Goal: Task Accomplishment & Management: Manage account settings

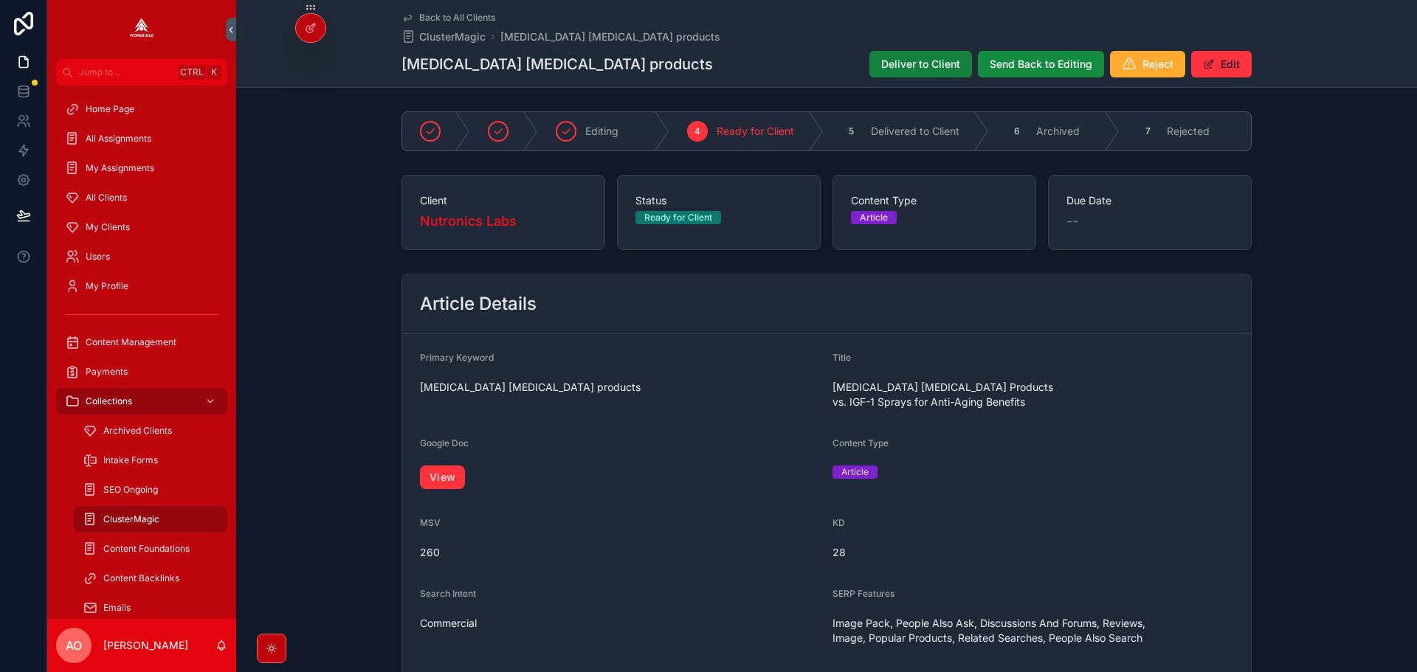
click at [906, 66] on span "Deliver to Client" at bounding box center [920, 64] width 79 height 15
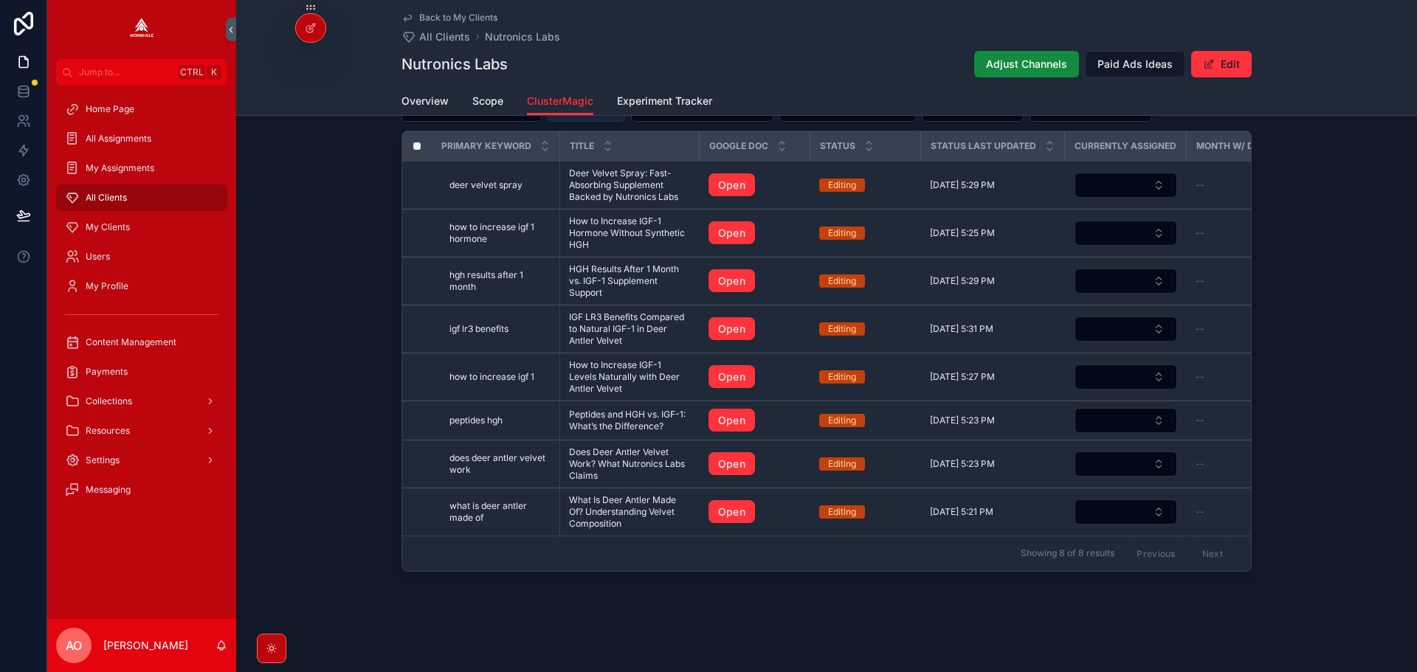
scroll to position [480, 0]
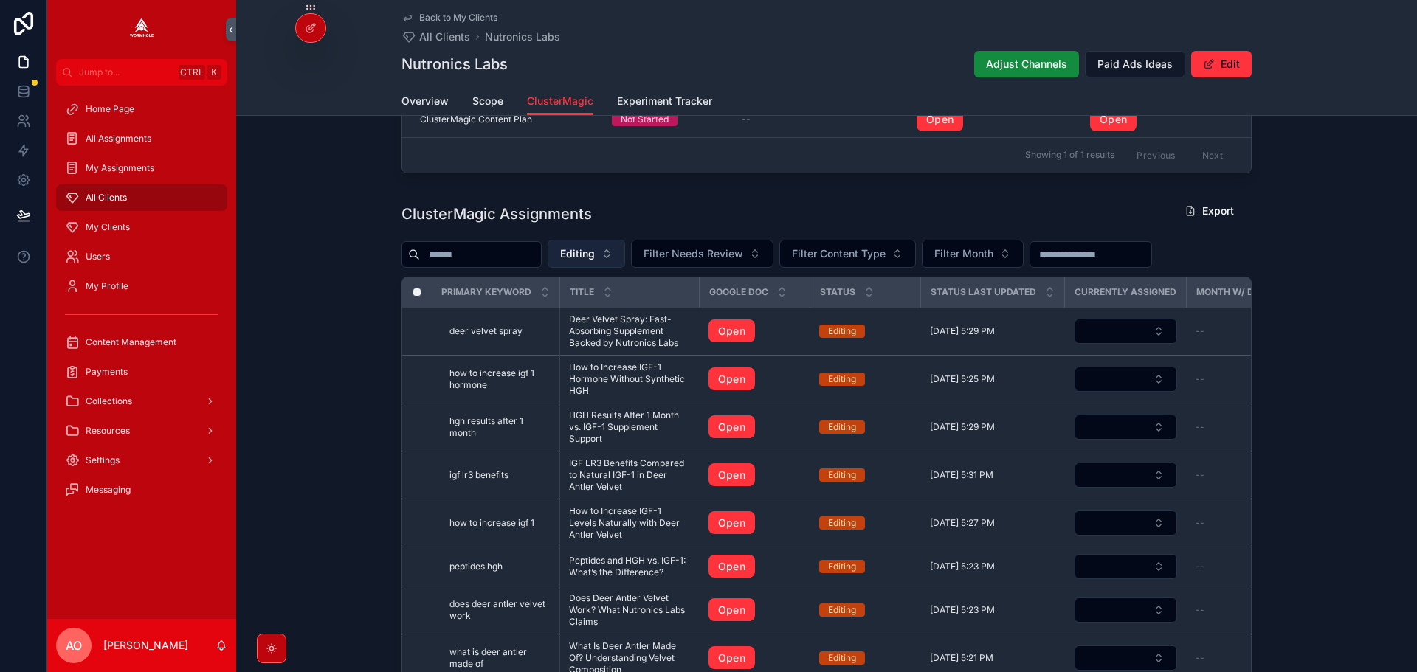
click at [596, 249] on button "Editing" at bounding box center [585, 254] width 77 height 28
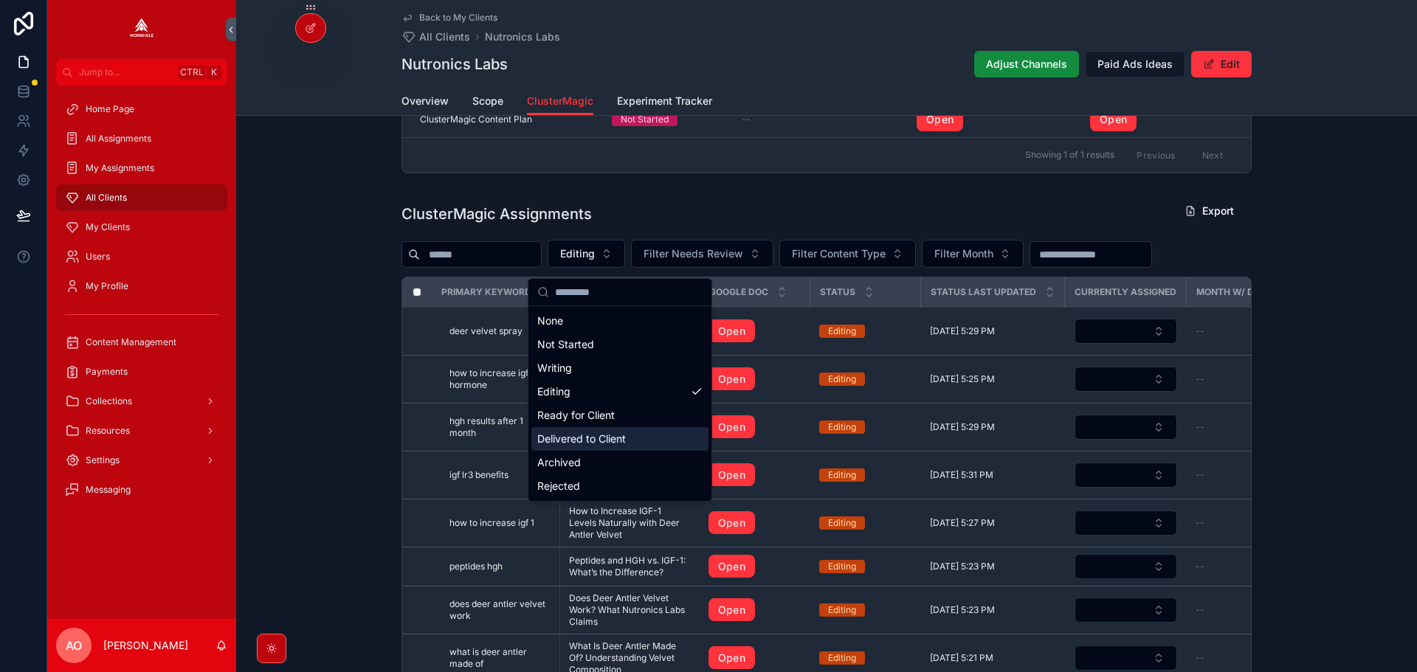
click at [595, 444] on div "Delivered to Client" at bounding box center [619, 439] width 177 height 24
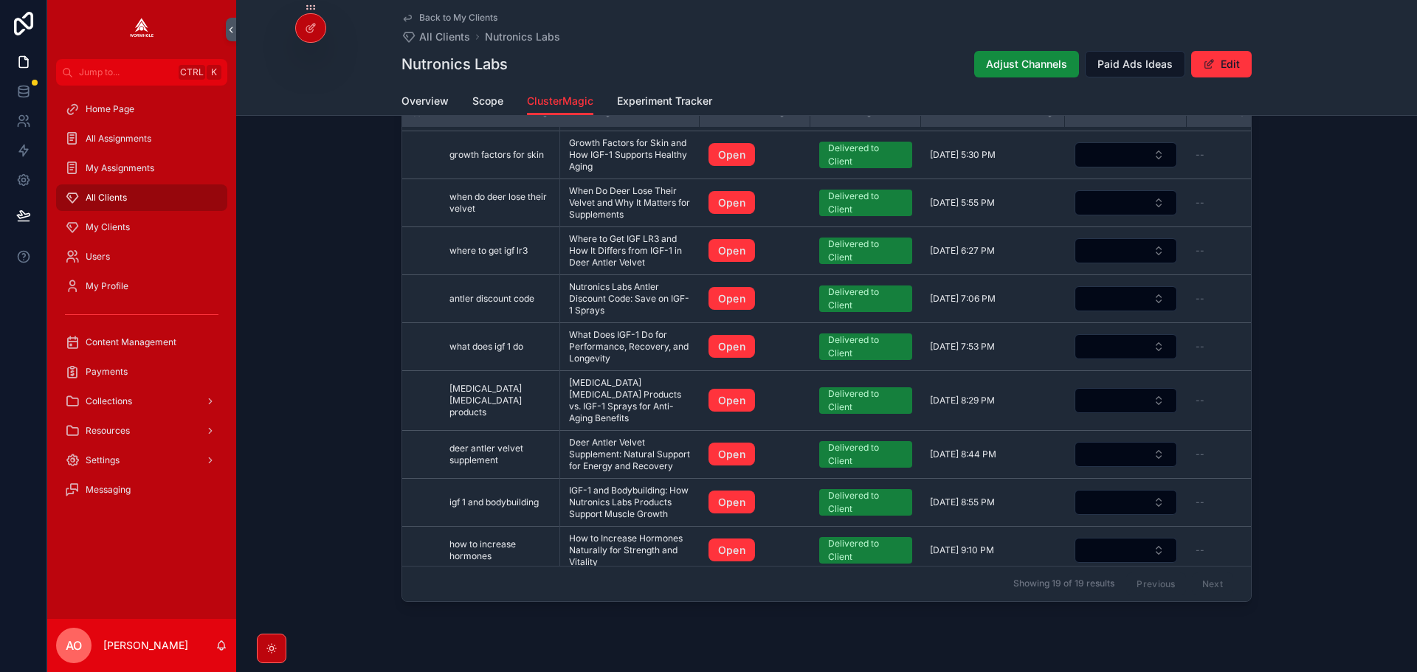
scroll to position [471, 0]
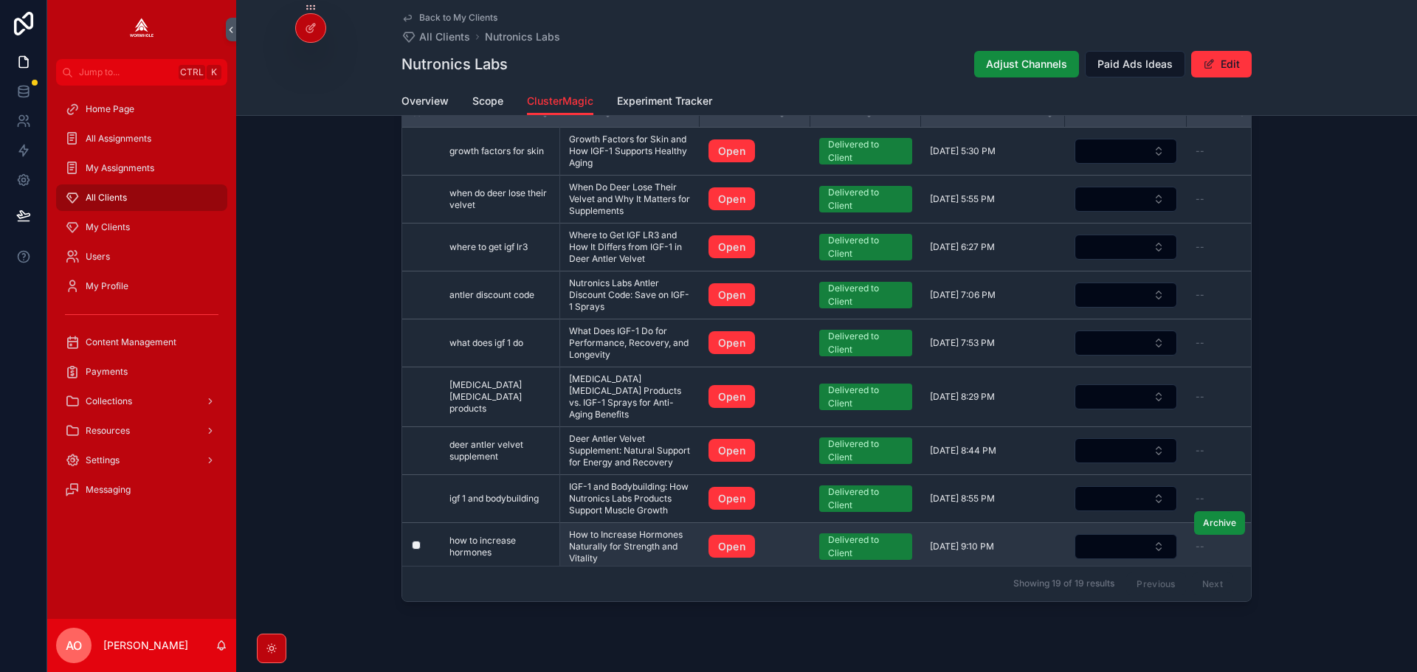
click at [608, 564] on span "How to Increase Hormones Naturally for Strength and Vitality" at bounding box center [630, 546] width 122 height 35
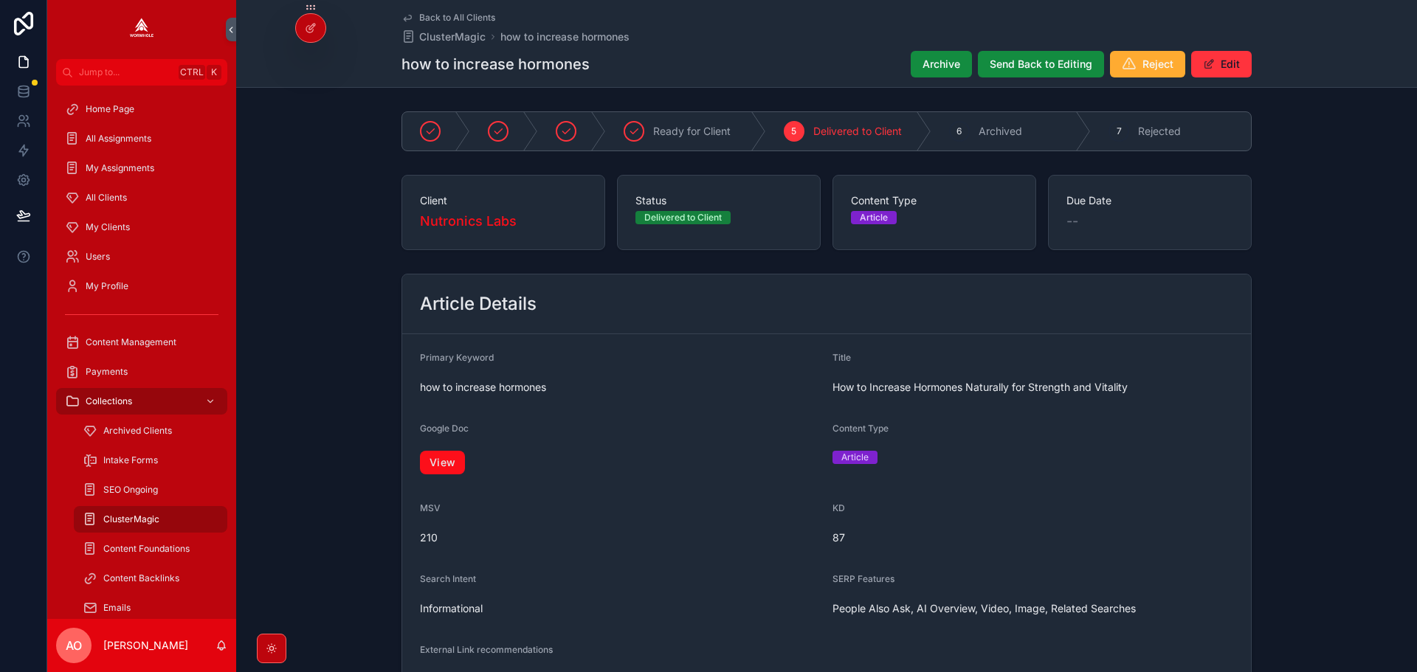
click at [447, 458] on link "View" at bounding box center [442, 463] width 45 height 24
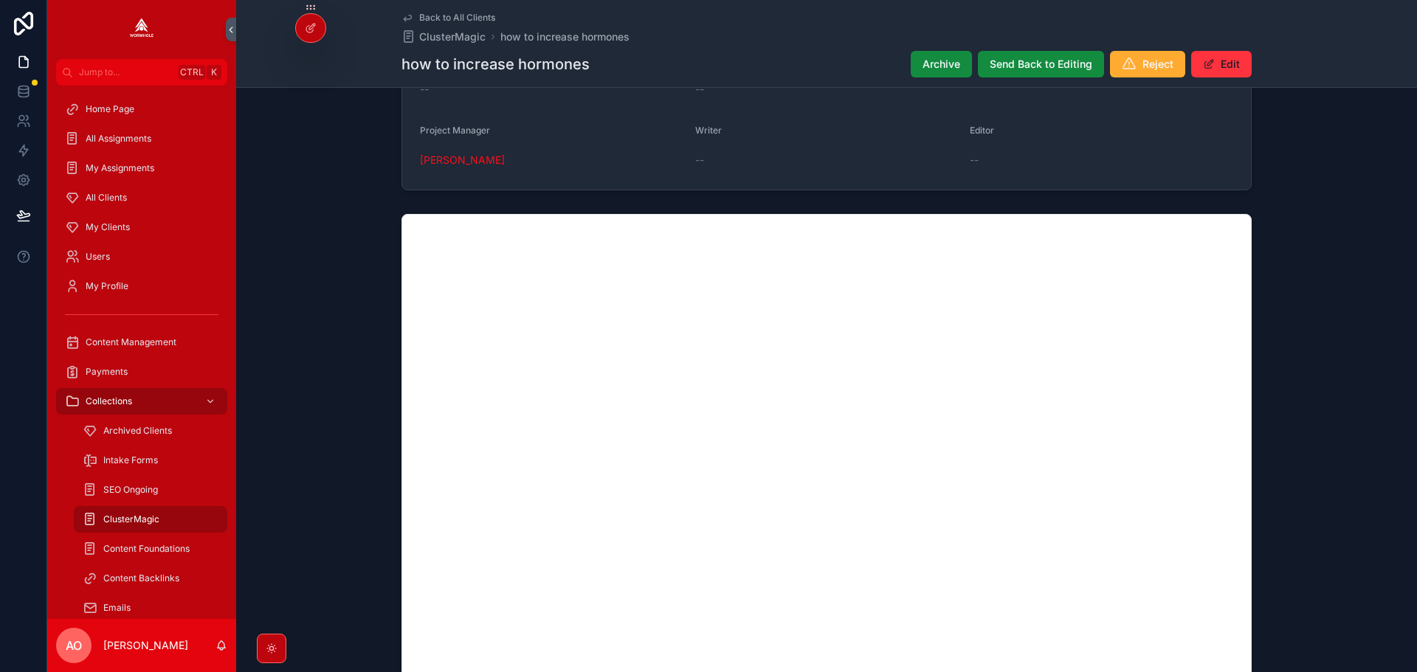
scroll to position [704, 0]
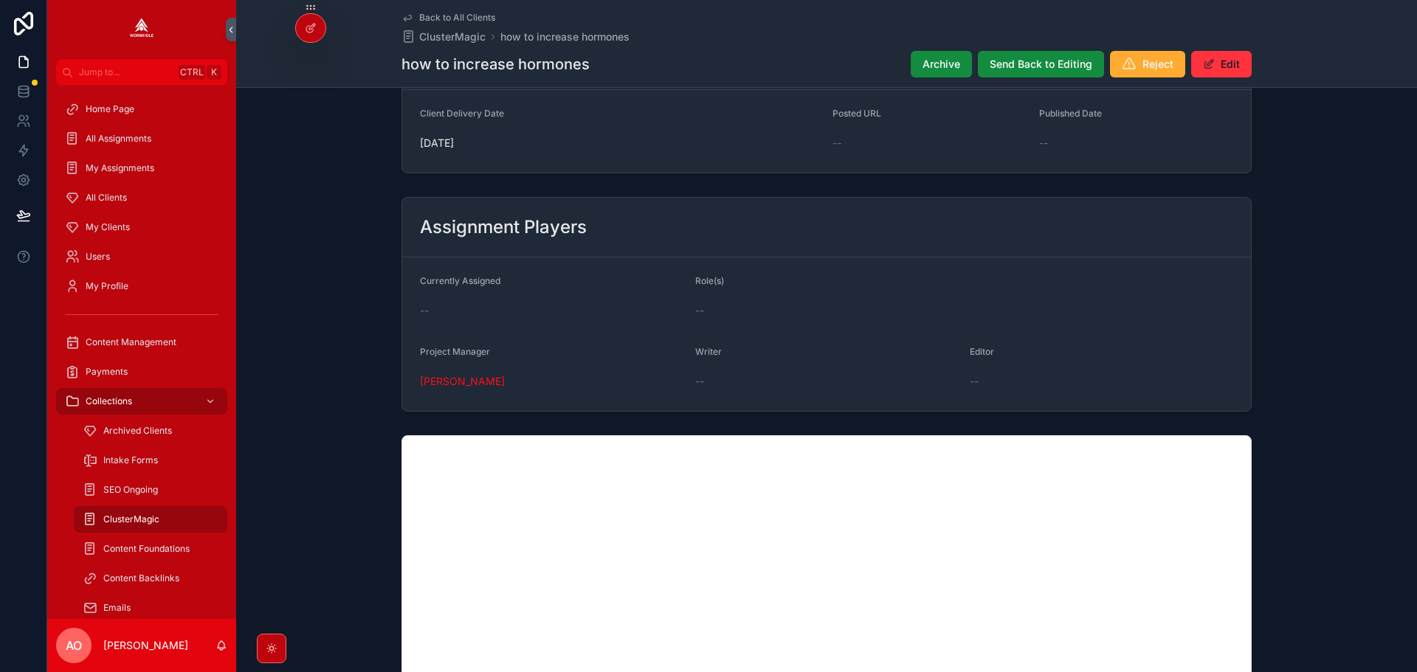
click at [443, 11] on div "Back to All Clients ClusterMagic how to increase hormones how to increase hormo…" at bounding box center [826, 43] width 850 height 87
click at [454, 15] on span "Back to All Clients" at bounding box center [457, 18] width 76 height 12
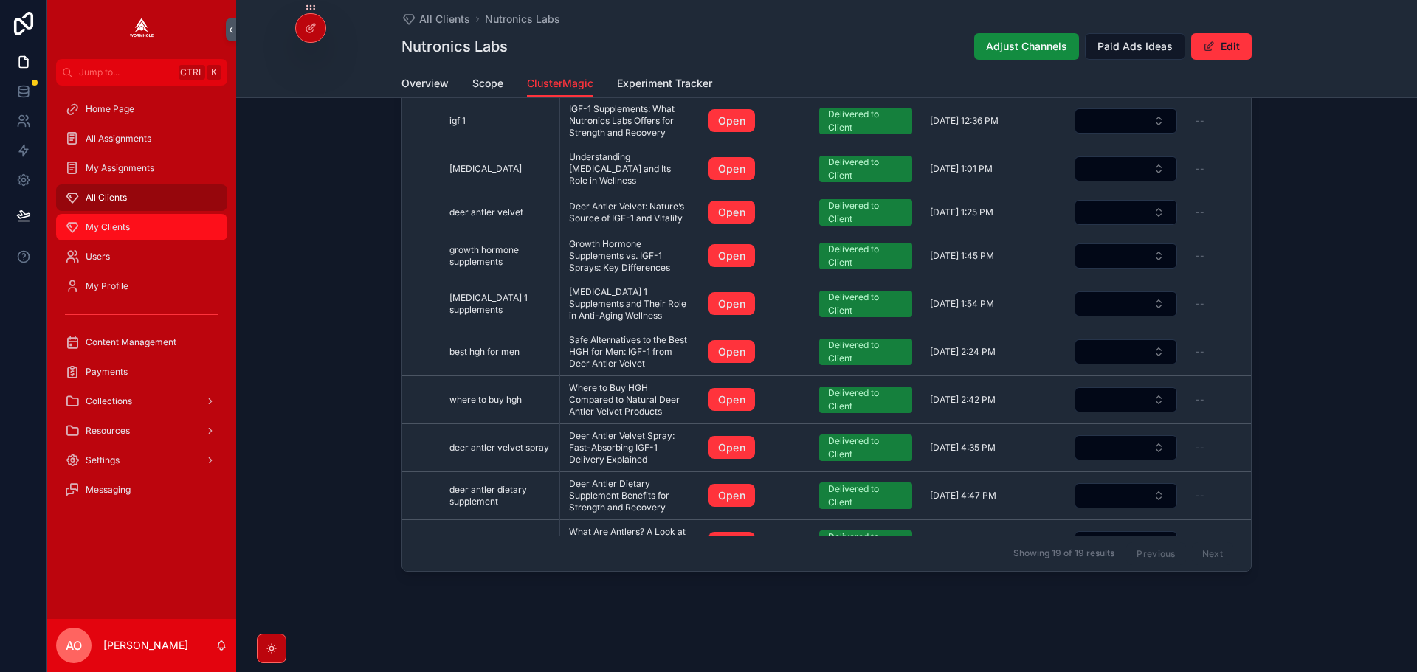
click at [102, 231] on span "My Clients" at bounding box center [108, 227] width 44 height 12
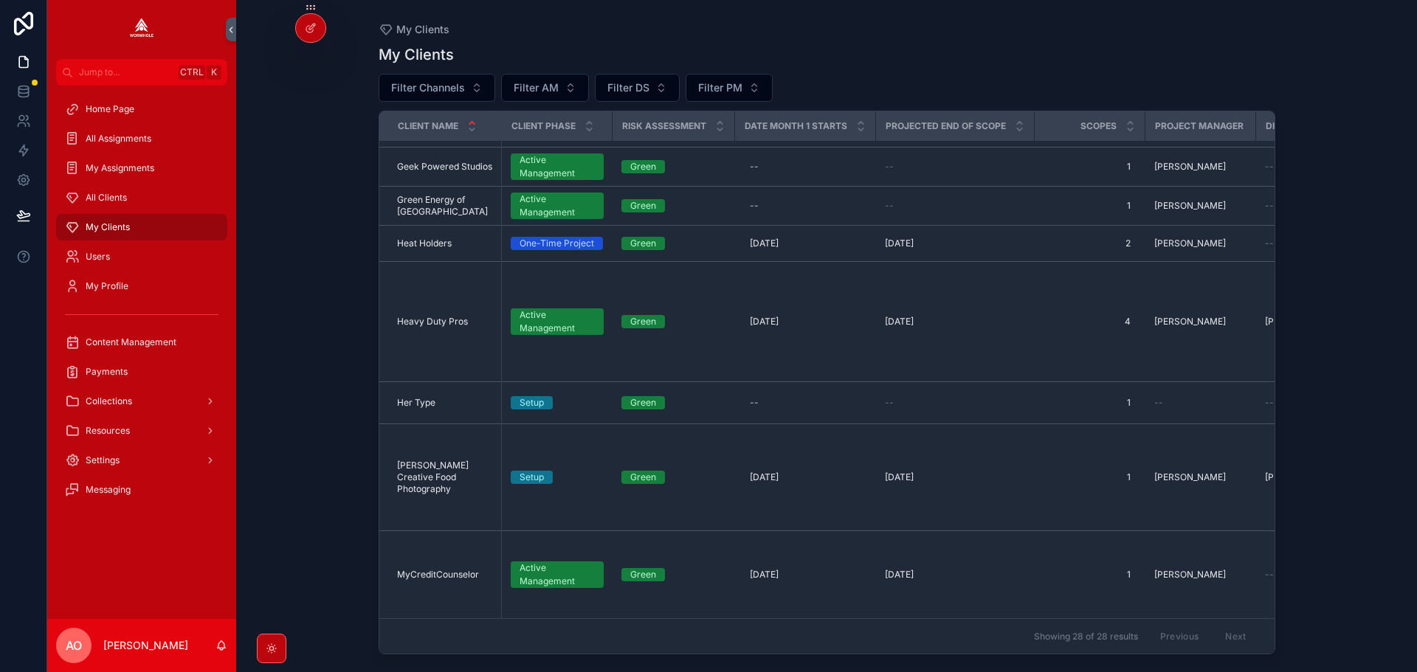
scroll to position [885, 0]
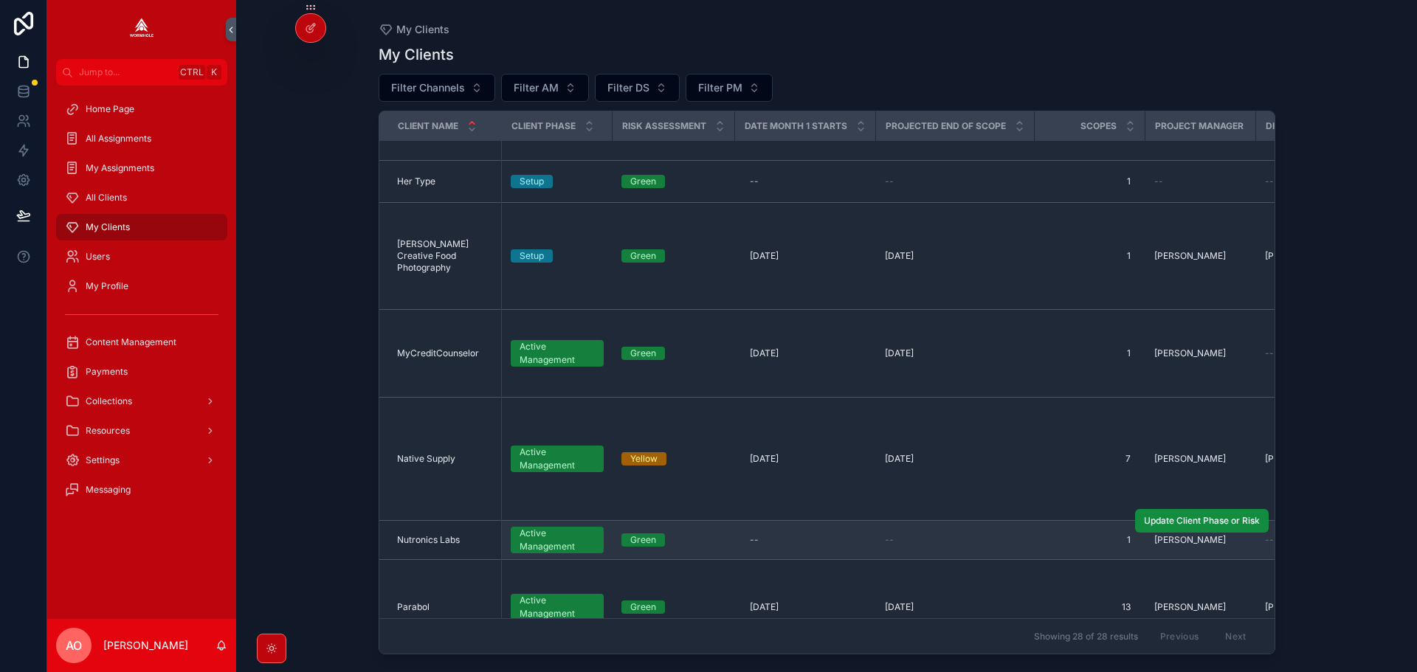
click at [425, 534] on span "Nutronics Labs" at bounding box center [428, 540] width 63 height 12
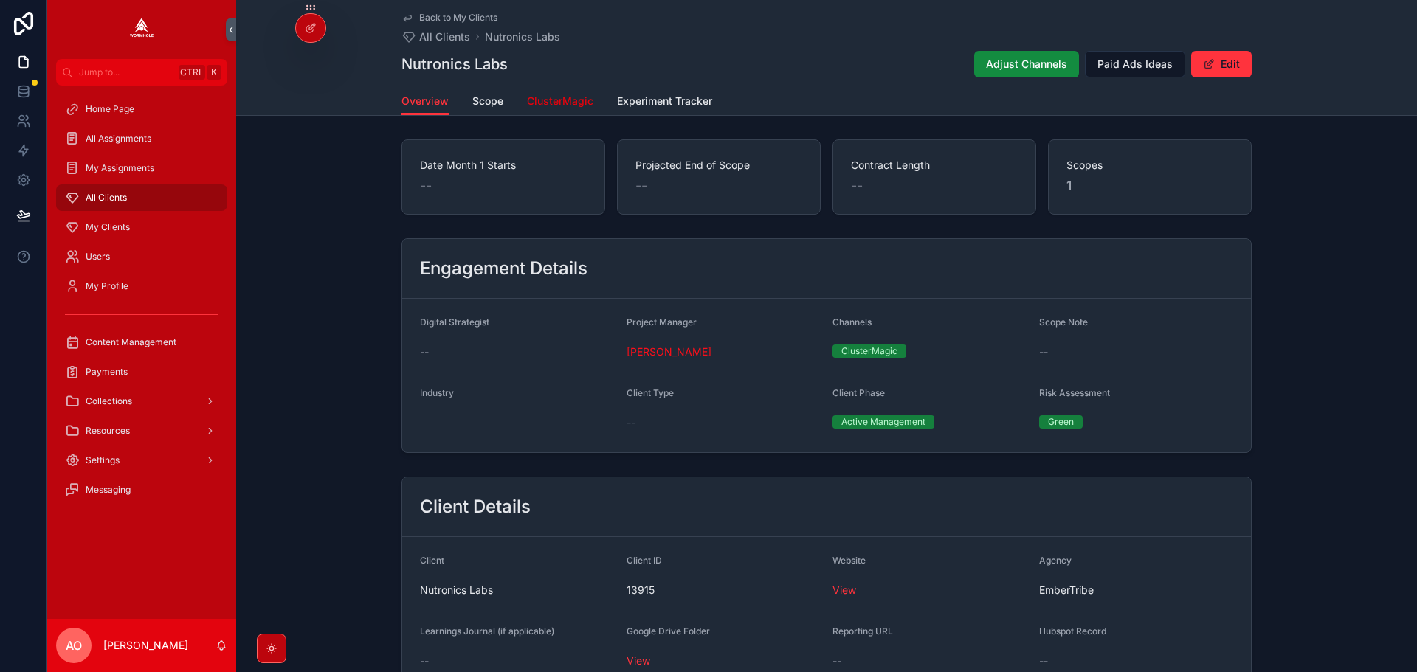
click at [539, 100] on span "ClusterMagic" at bounding box center [560, 101] width 66 height 15
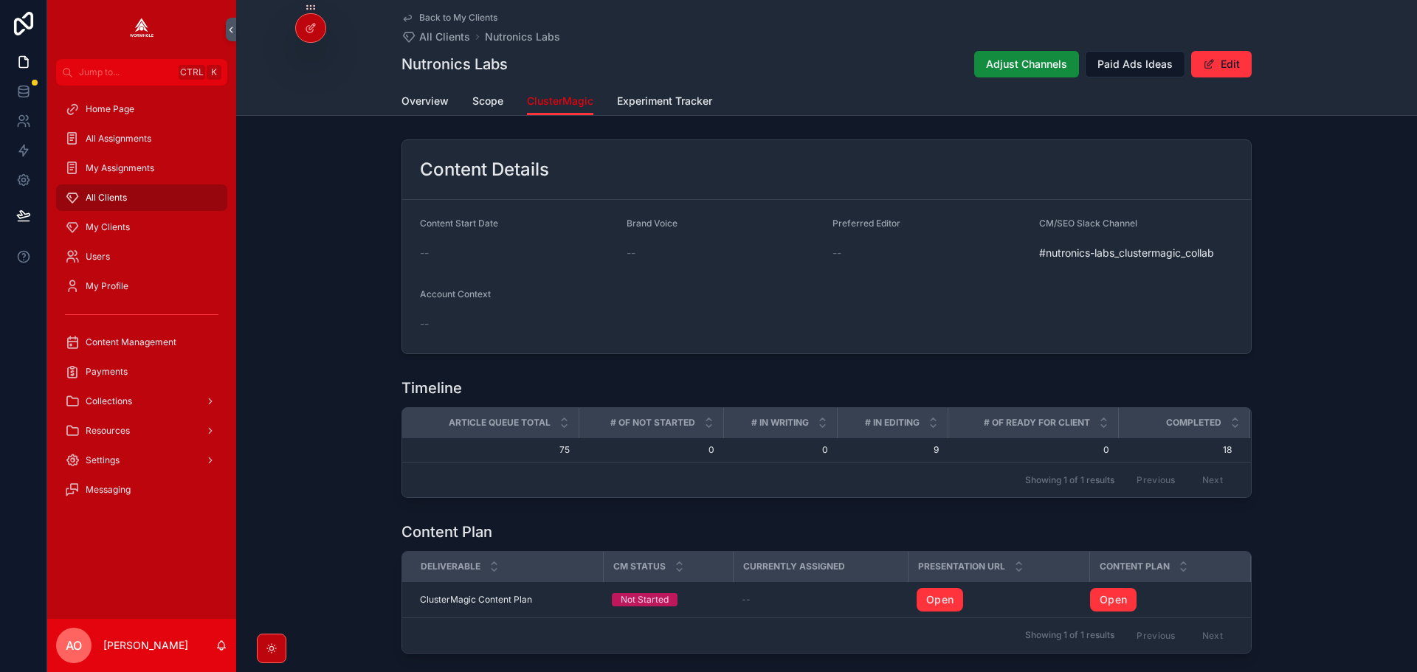
scroll to position [369, 0]
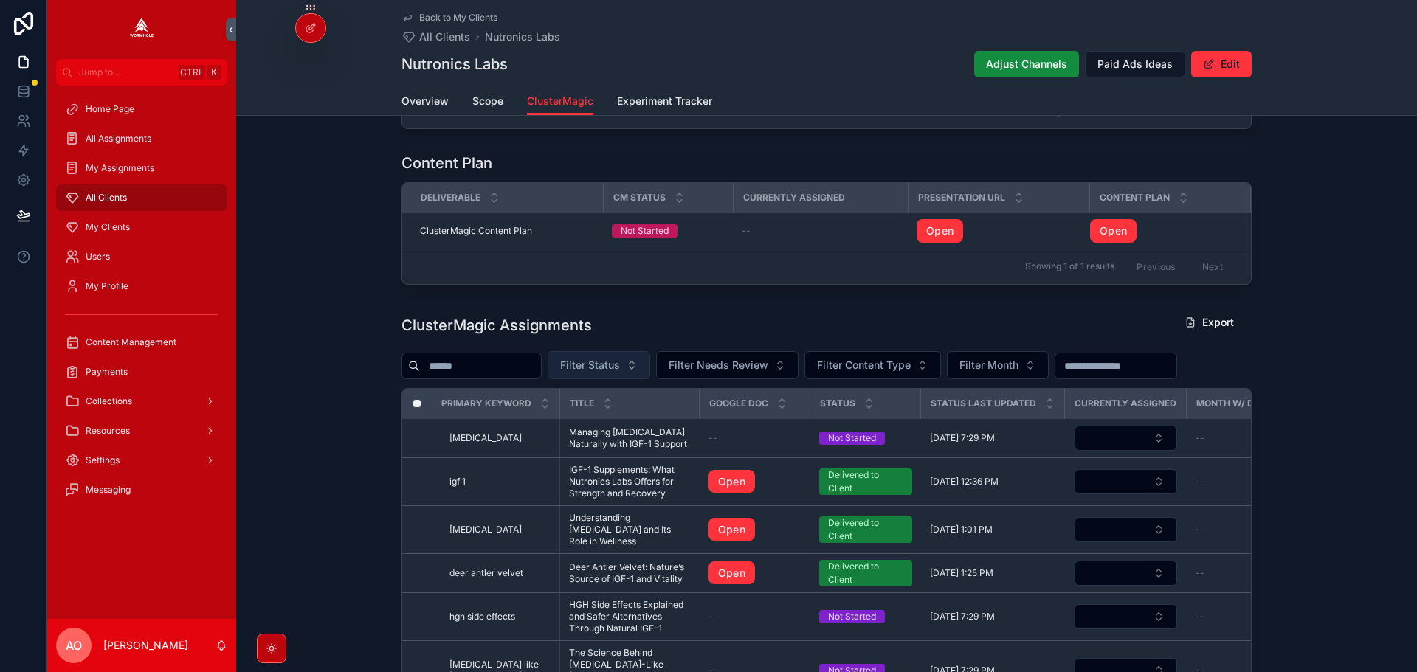
click at [618, 369] on span "Filter Status" at bounding box center [590, 365] width 60 height 15
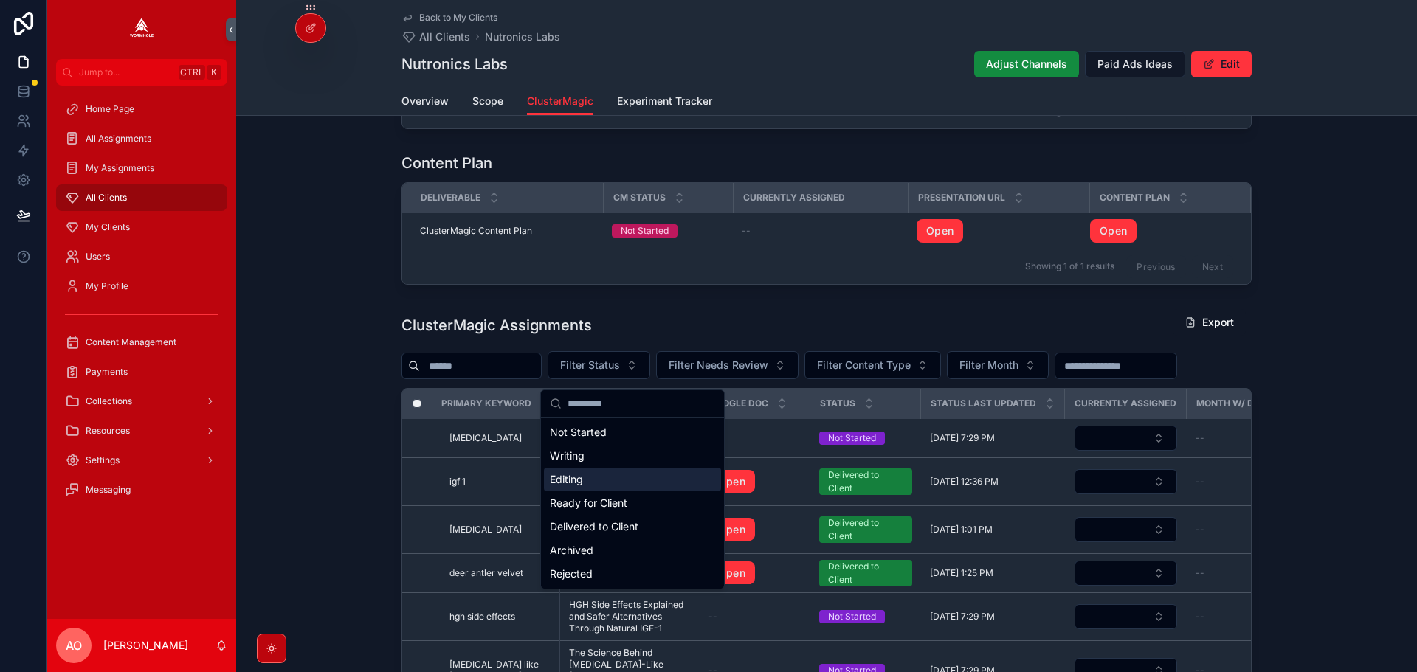
click at [596, 482] on div "Editing" at bounding box center [632, 480] width 177 height 24
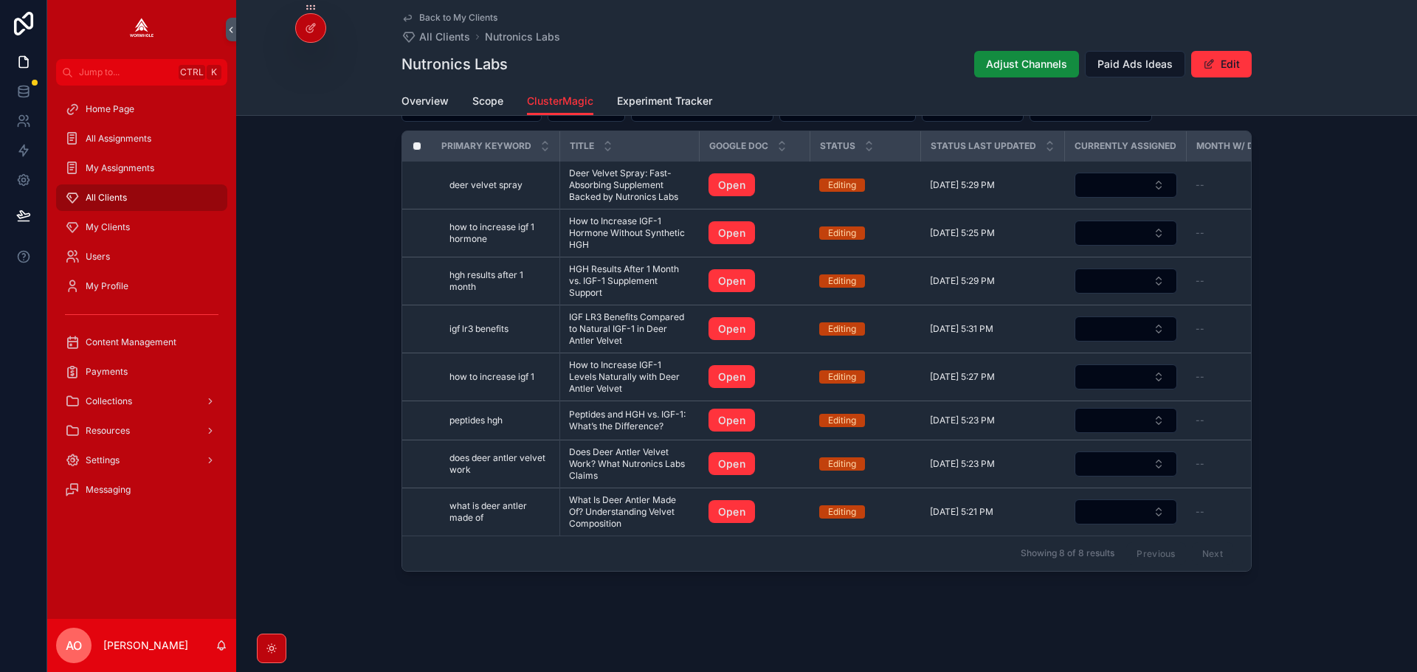
scroll to position [567, 0]
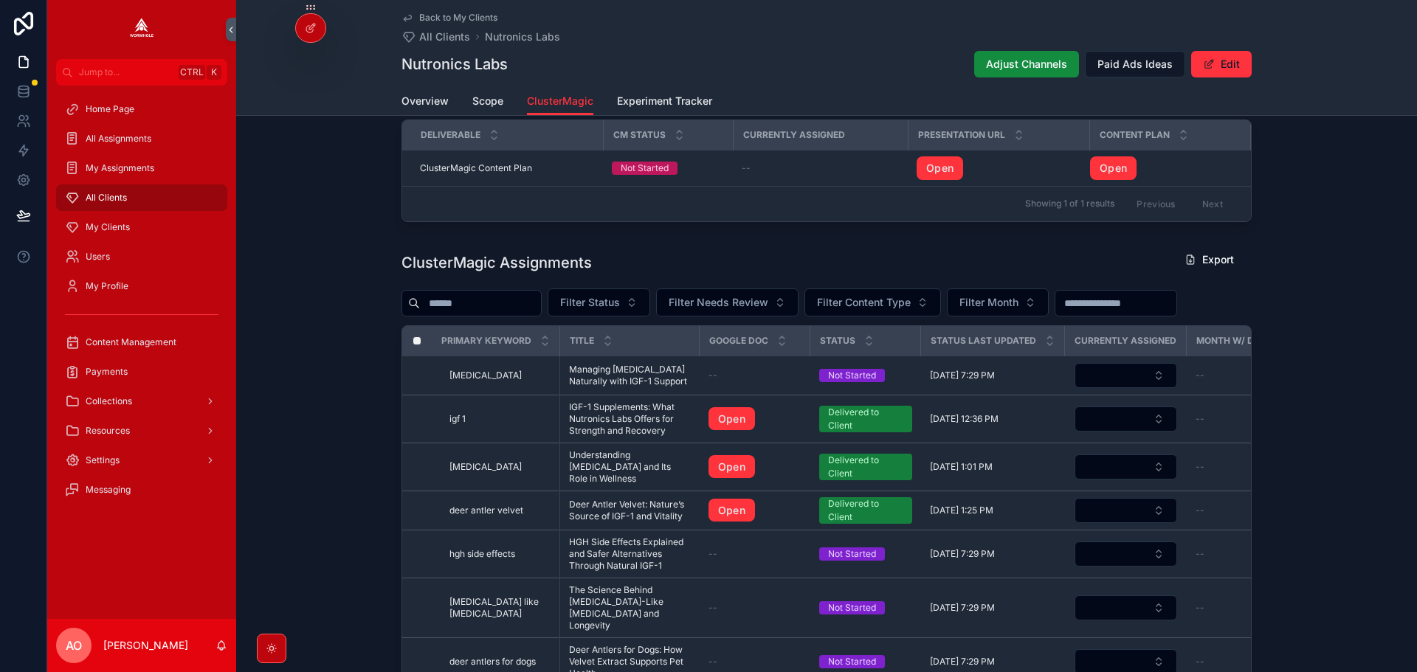
scroll to position [420, 0]
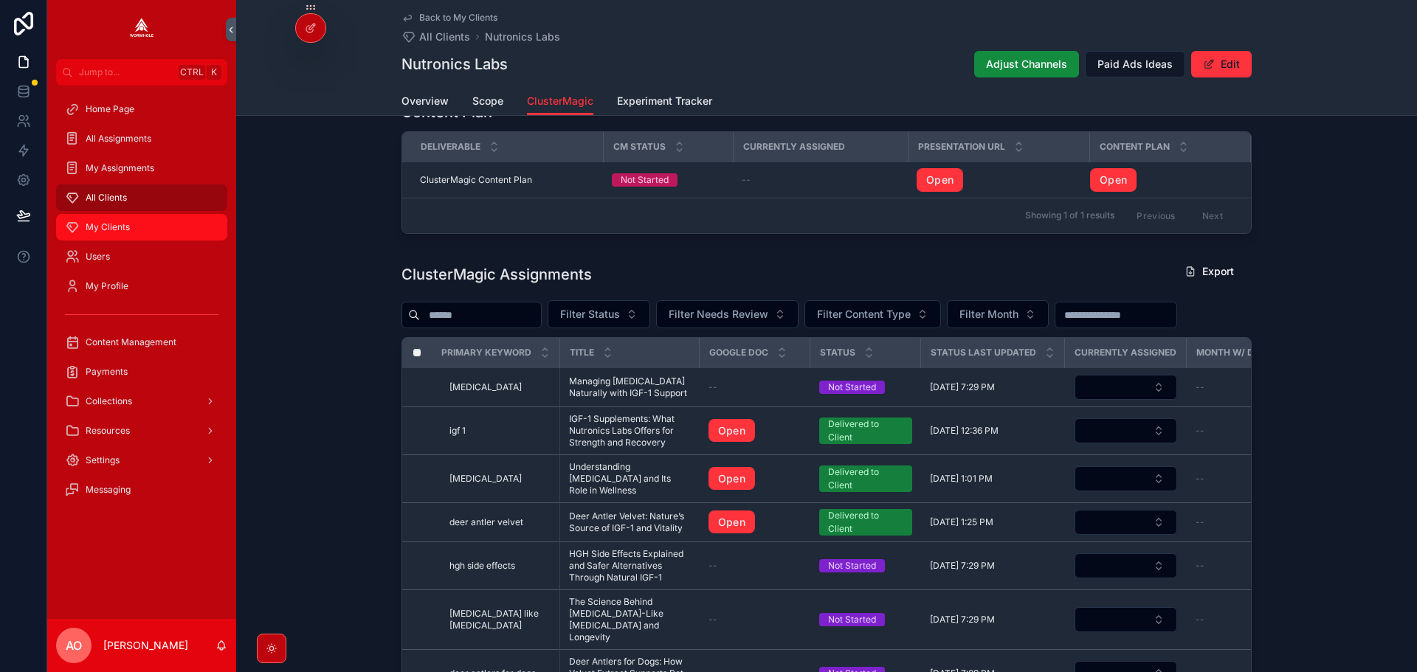
click at [111, 229] on span "My Clients" at bounding box center [108, 227] width 44 height 12
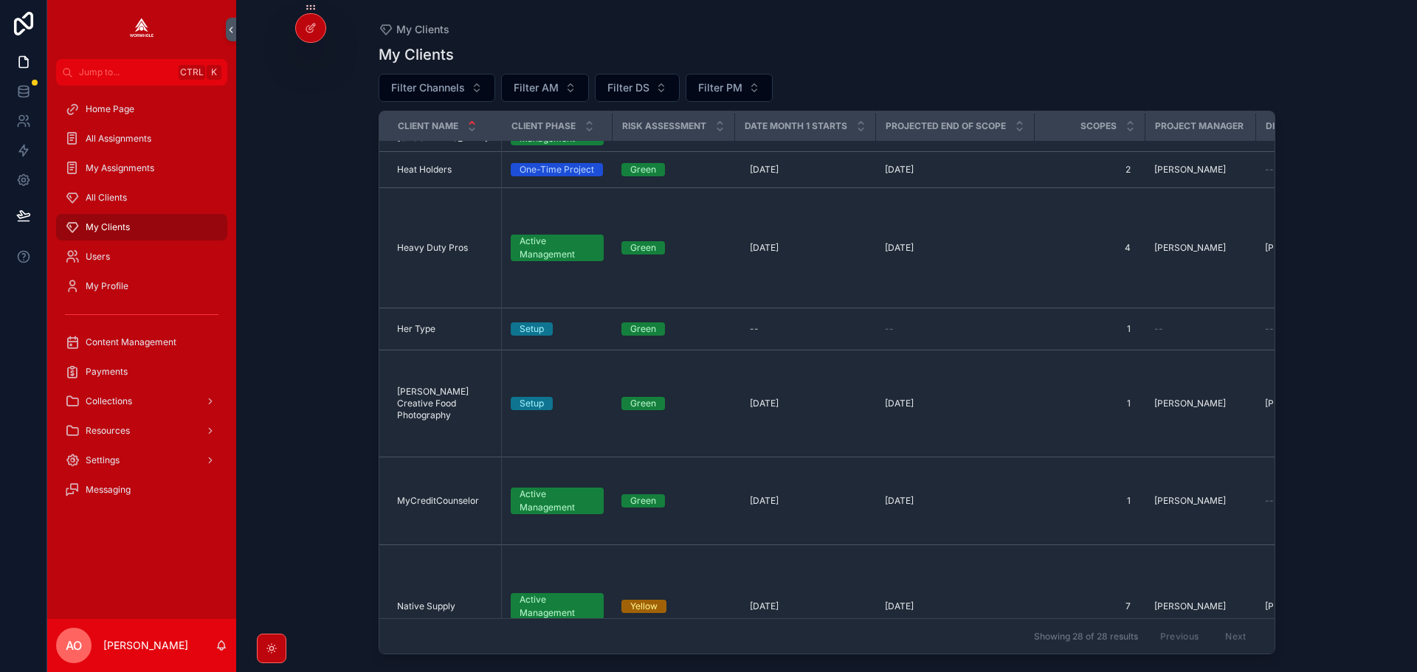
scroll to position [1033, 0]
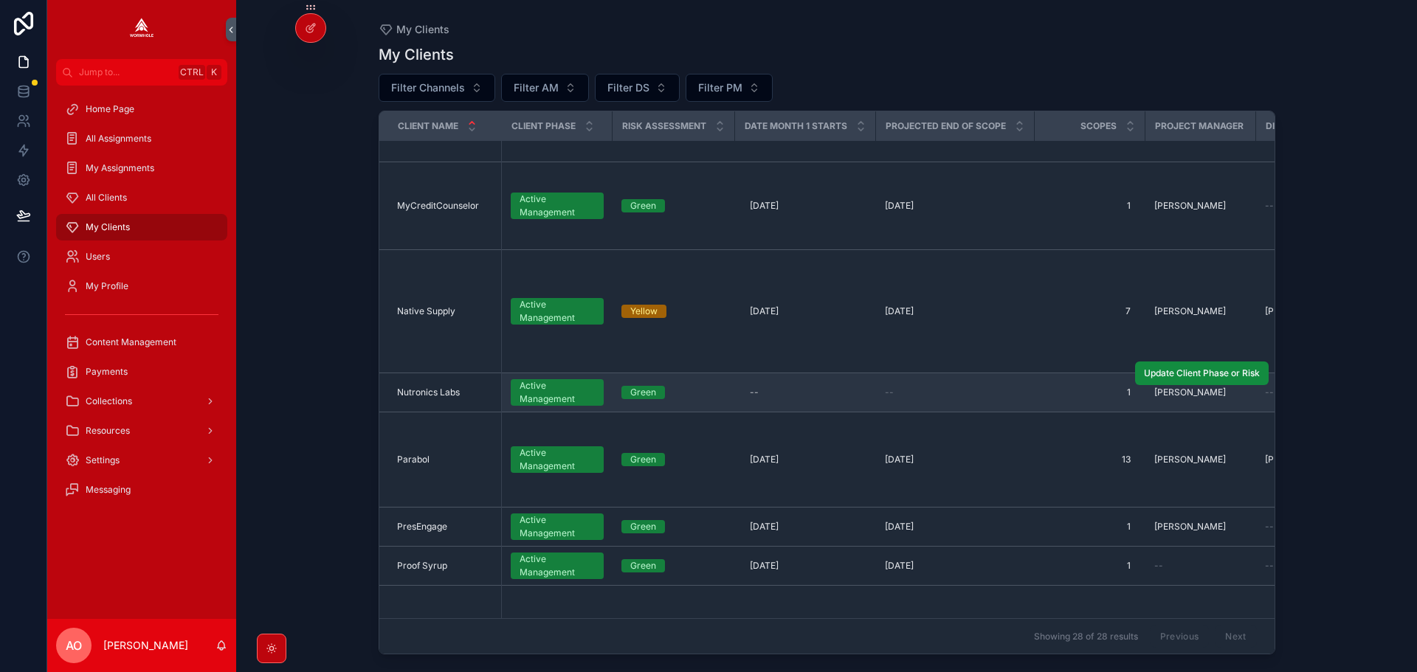
click at [422, 387] on span "Nutronics Labs" at bounding box center [428, 393] width 63 height 12
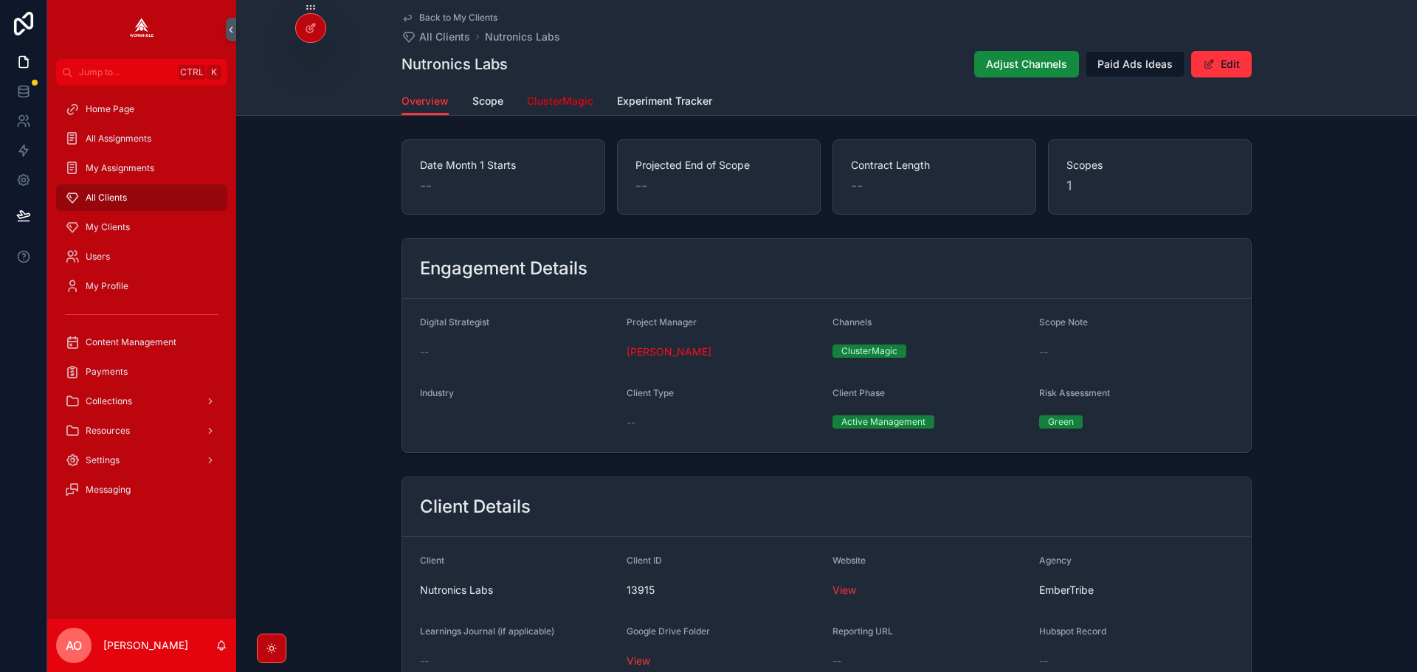
click at [543, 97] on span "ClusterMagic" at bounding box center [560, 101] width 66 height 15
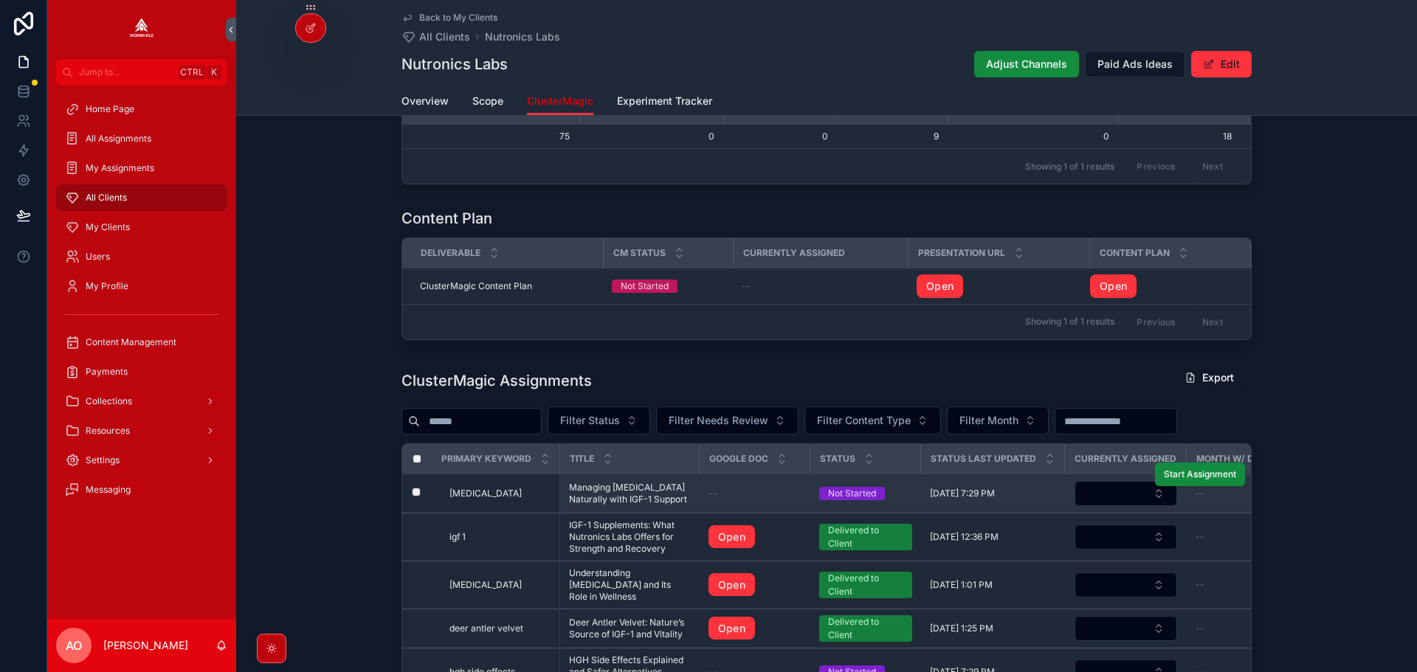
scroll to position [443, 0]
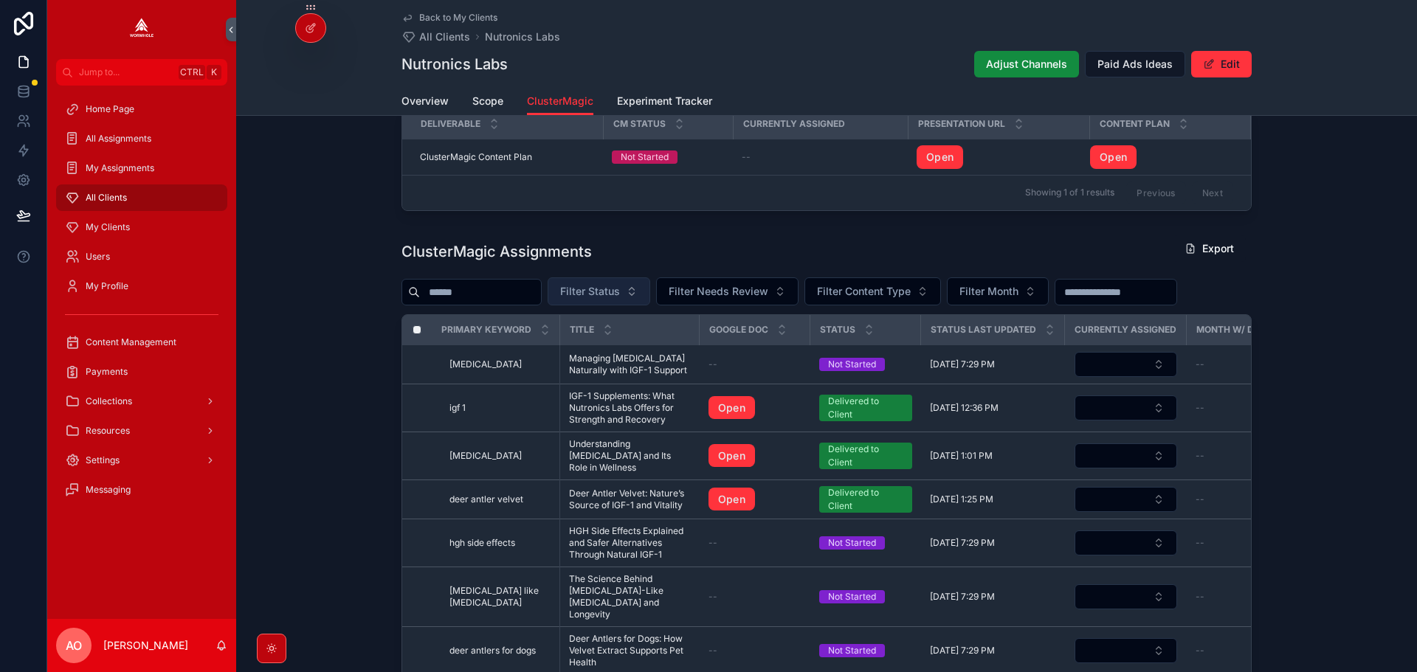
click at [601, 289] on button "Filter Status" at bounding box center [598, 291] width 103 height 28
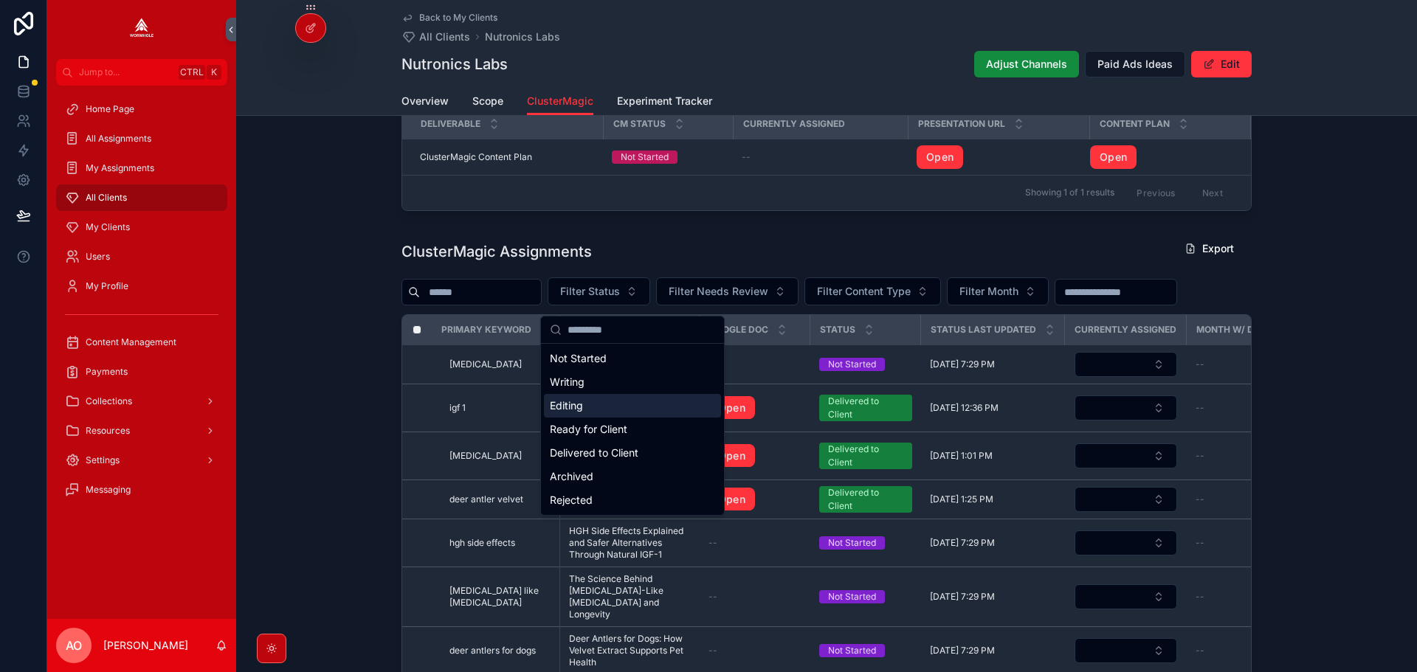
click at [606, 407] on div "Editing" at bounding box center [632, 406] width 177 height 24
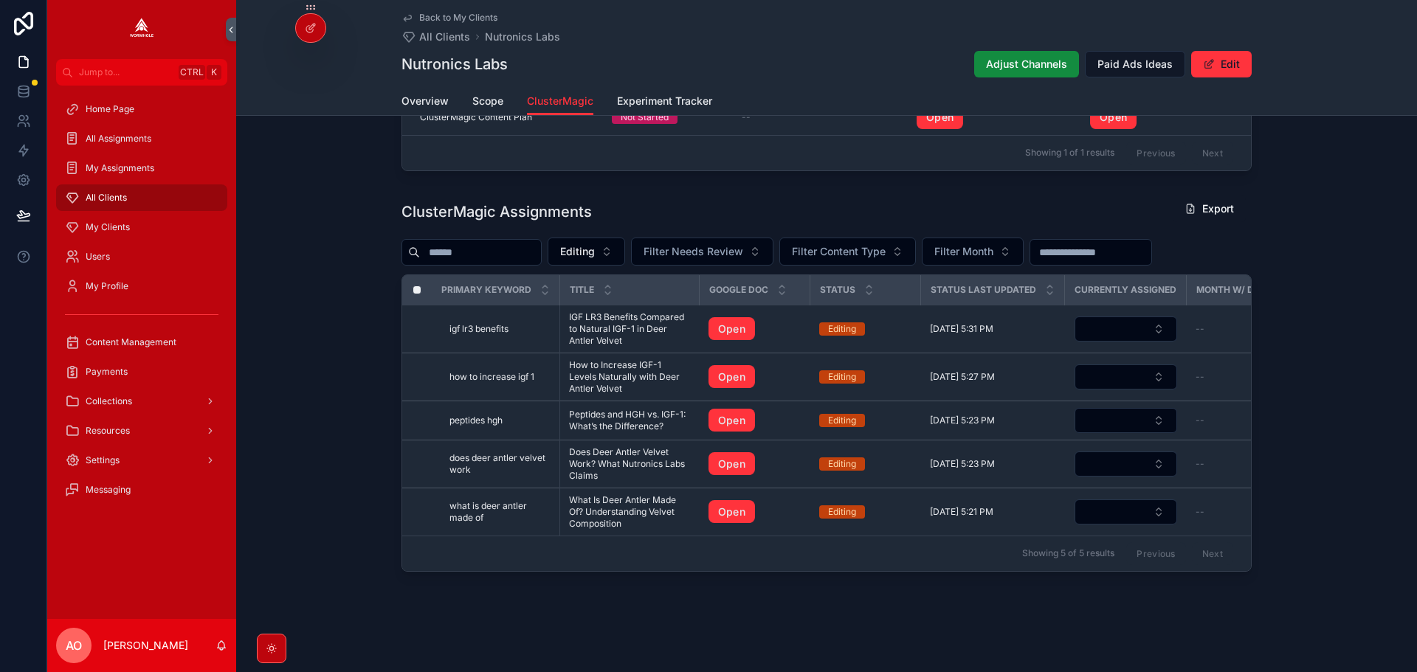
scroll to position [497, 0]
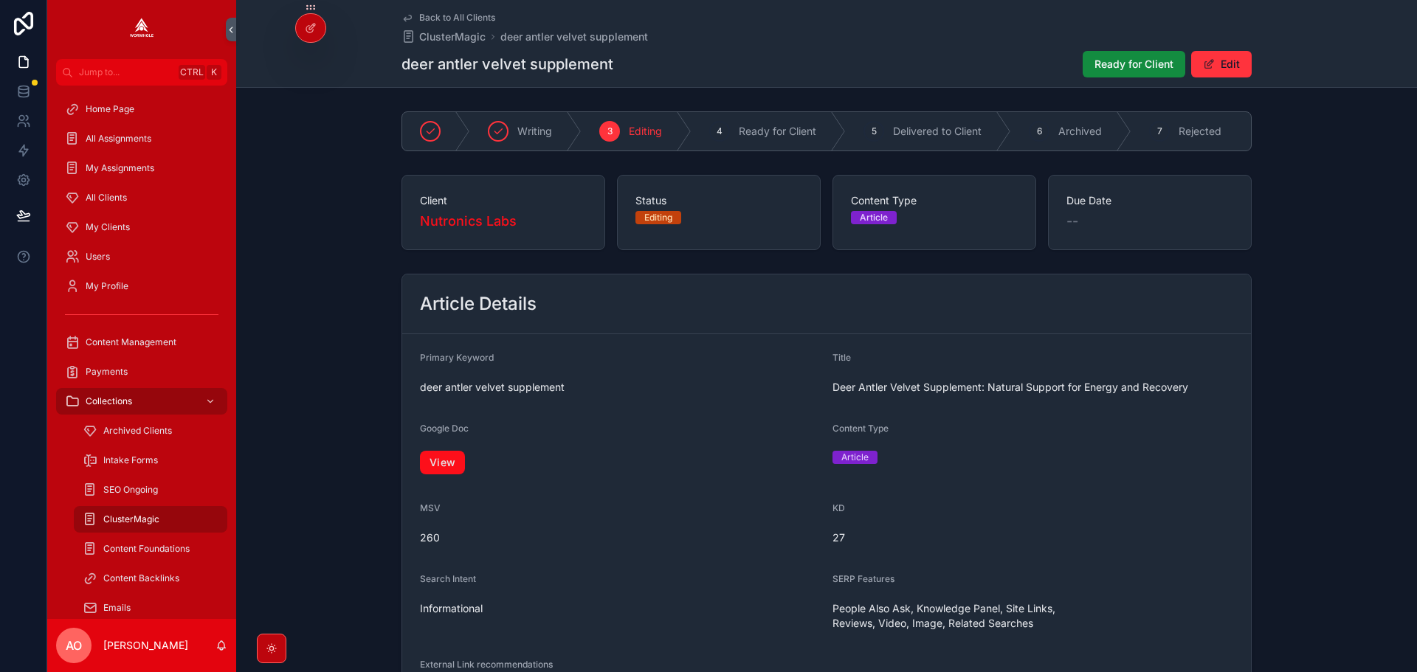
click at [440, 470] on link "View" at bounding box center [442, 463] width 45 height 24
click at [1138, 59] on span "Ready for Client" at bounding box center [1133, 64] width 79 height 15
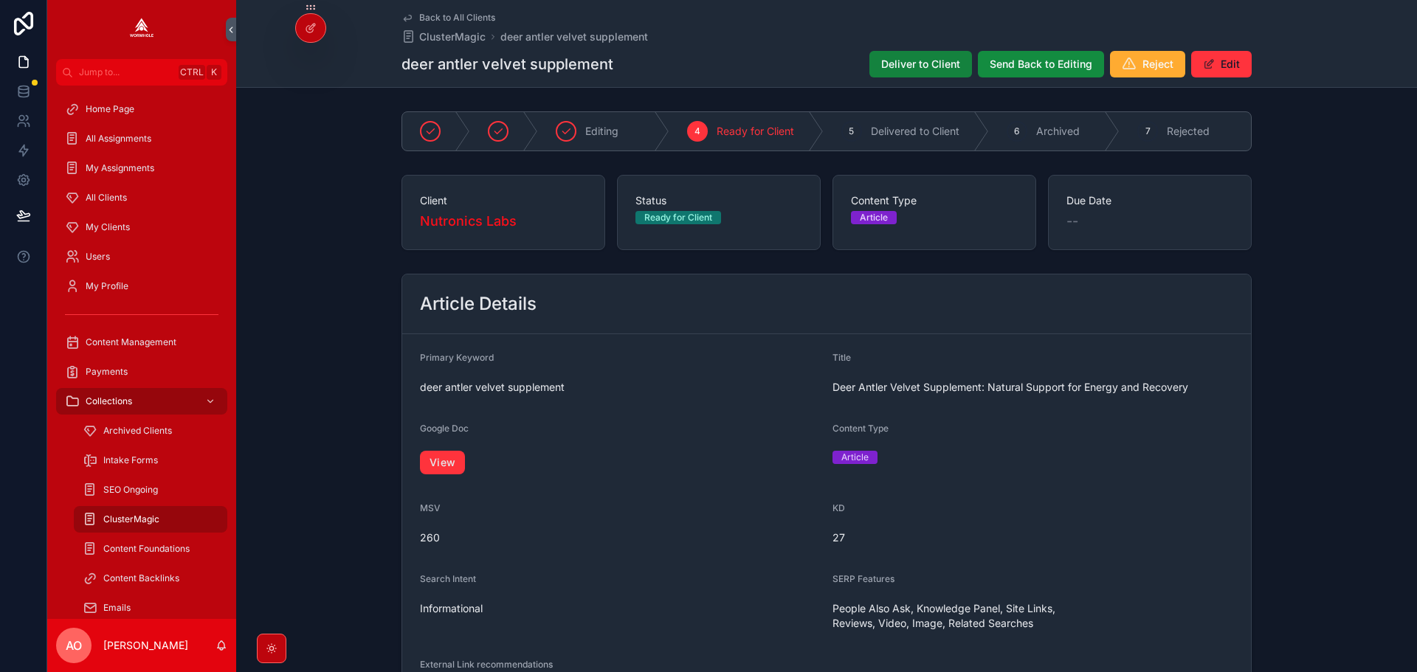
click at [933, 66] on span "Deliver to Client" at bounding box center [920, 64] width 79 height 15
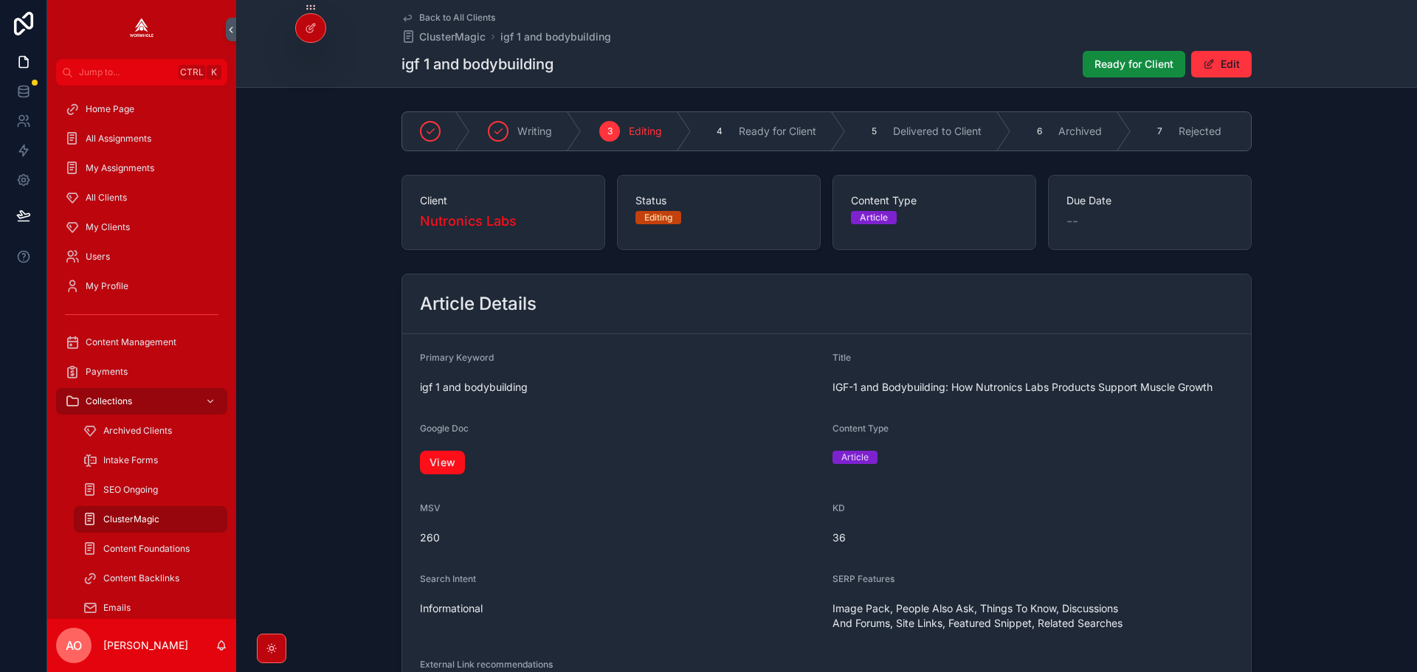
click at [432, 473] on link "View" at bounding box center [442, 463] width 45 height 24
click at [1114, 75] on button "Ready for Client" at bounding box center [1133, 64] width 103 height 27
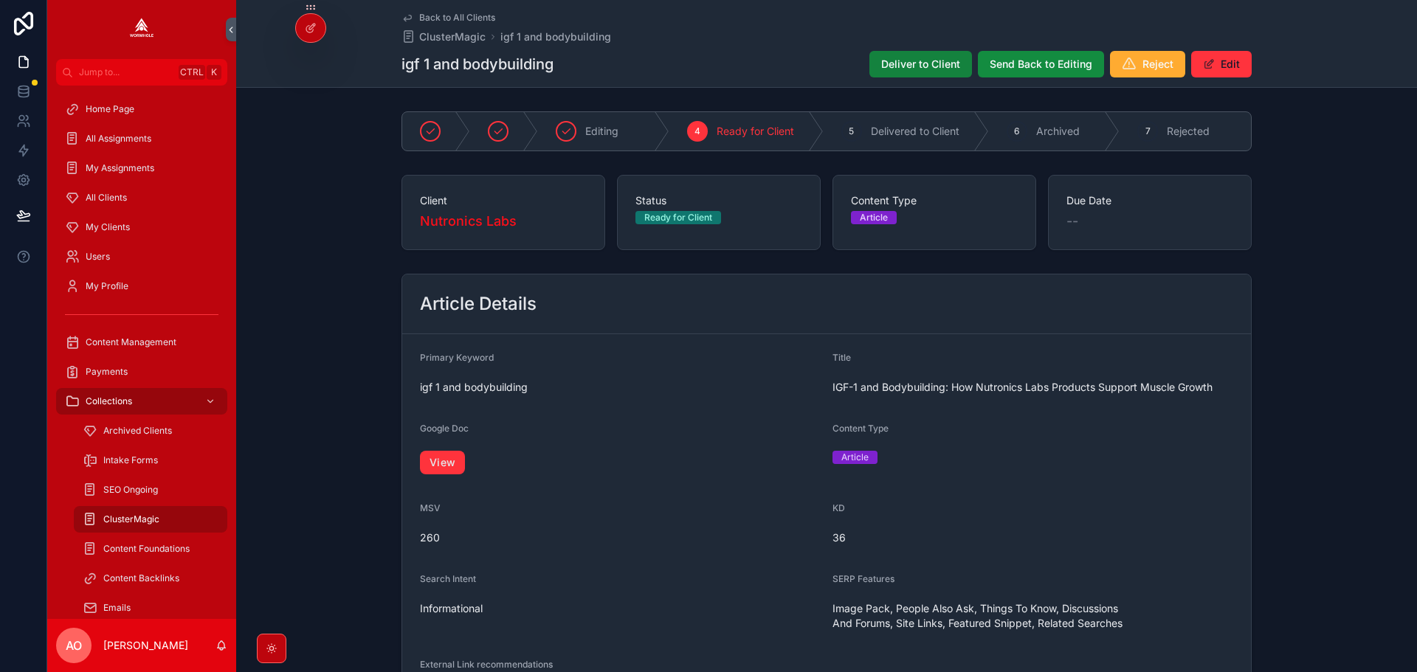
click at [898, 58] on span "Deliver to Client" at bounding box center [920, 64] width 79 height 15
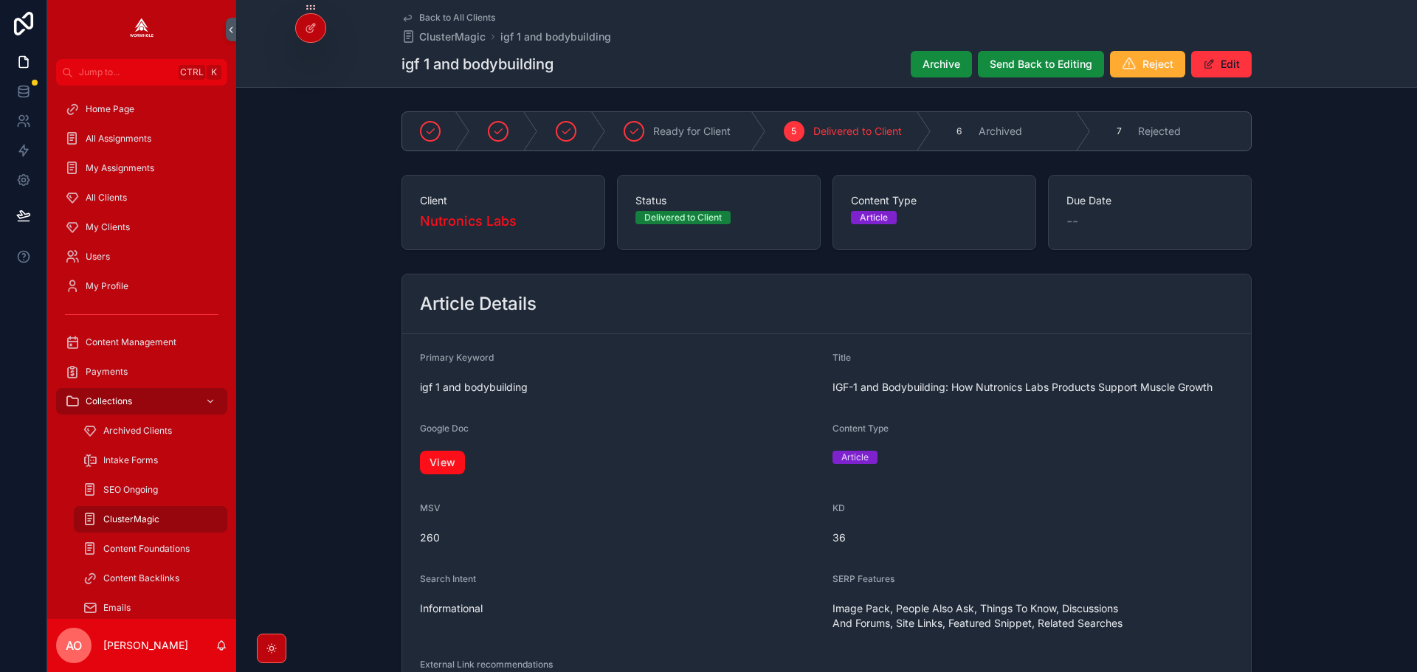
click at [440, 460] on link "View" at bounding box center [442, 463] width 45 height 24
click at [439, 457] on link "View" at bounding box center [442, 463] width 45 height 24
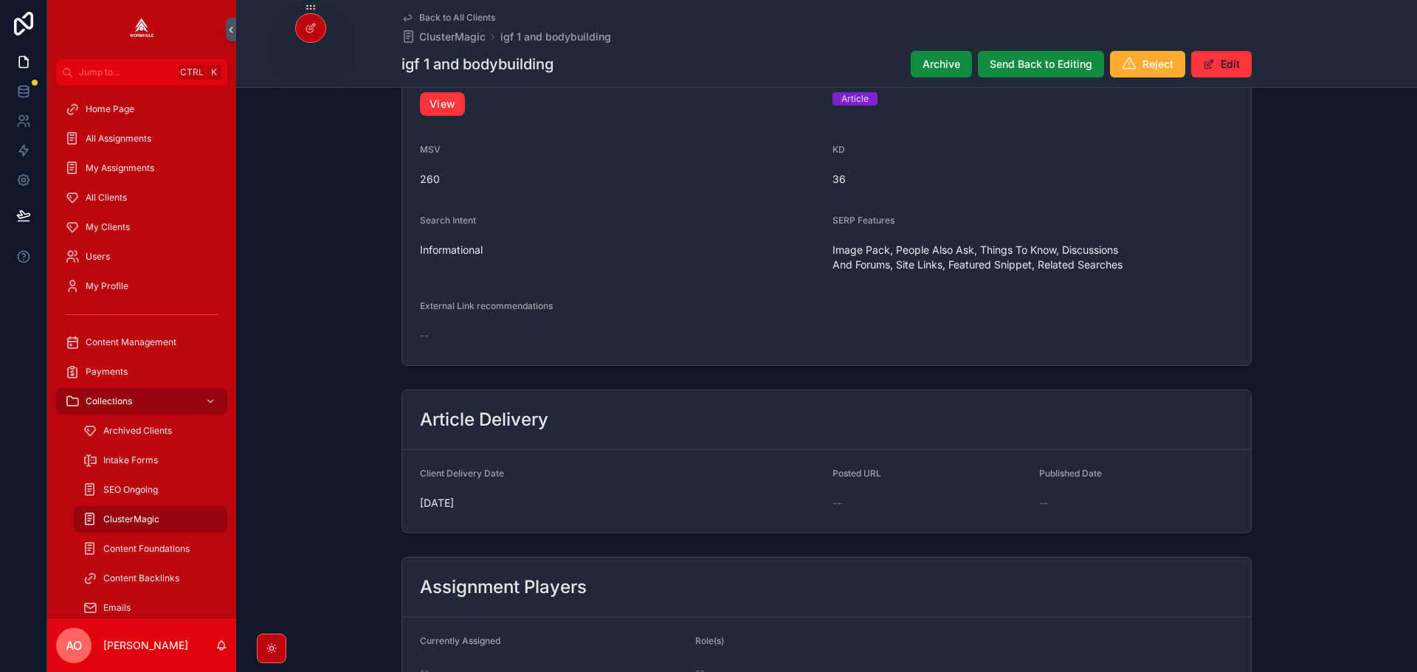
scroll to position [590, 0]
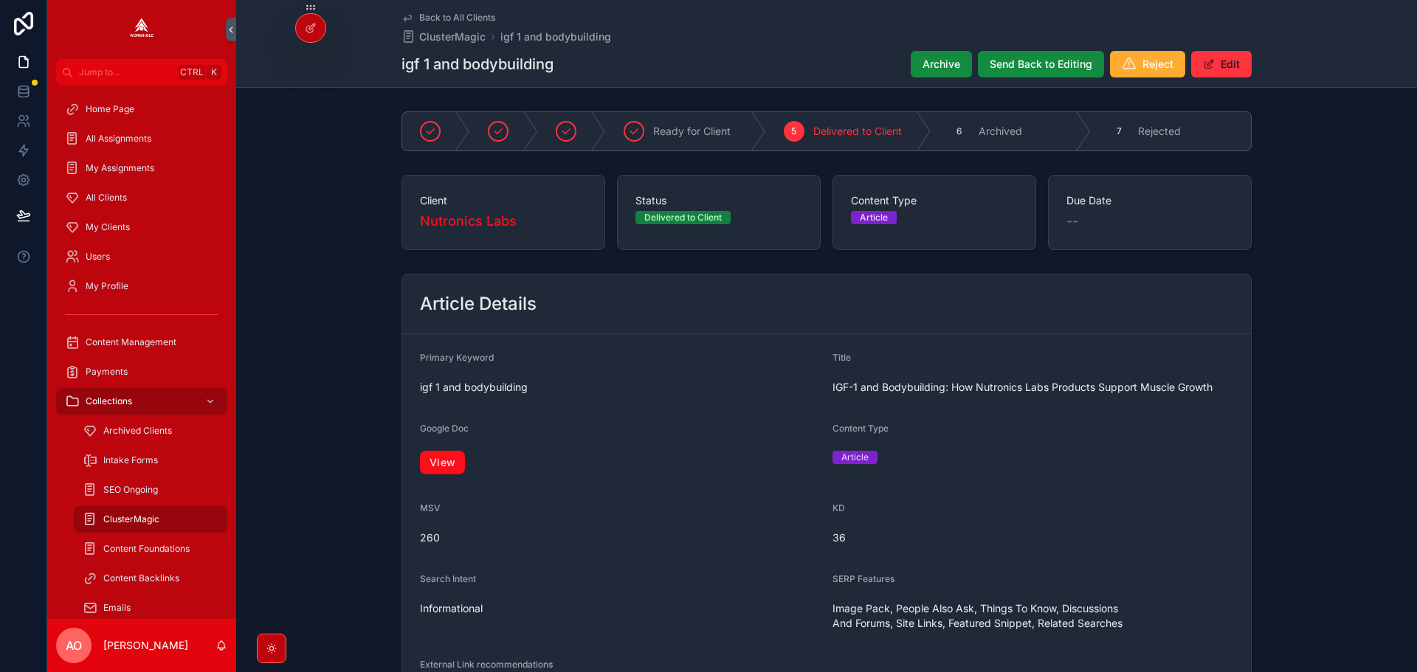
click at [421, 458] on link "View" at bounding box center [442, 463] width 45 height 24
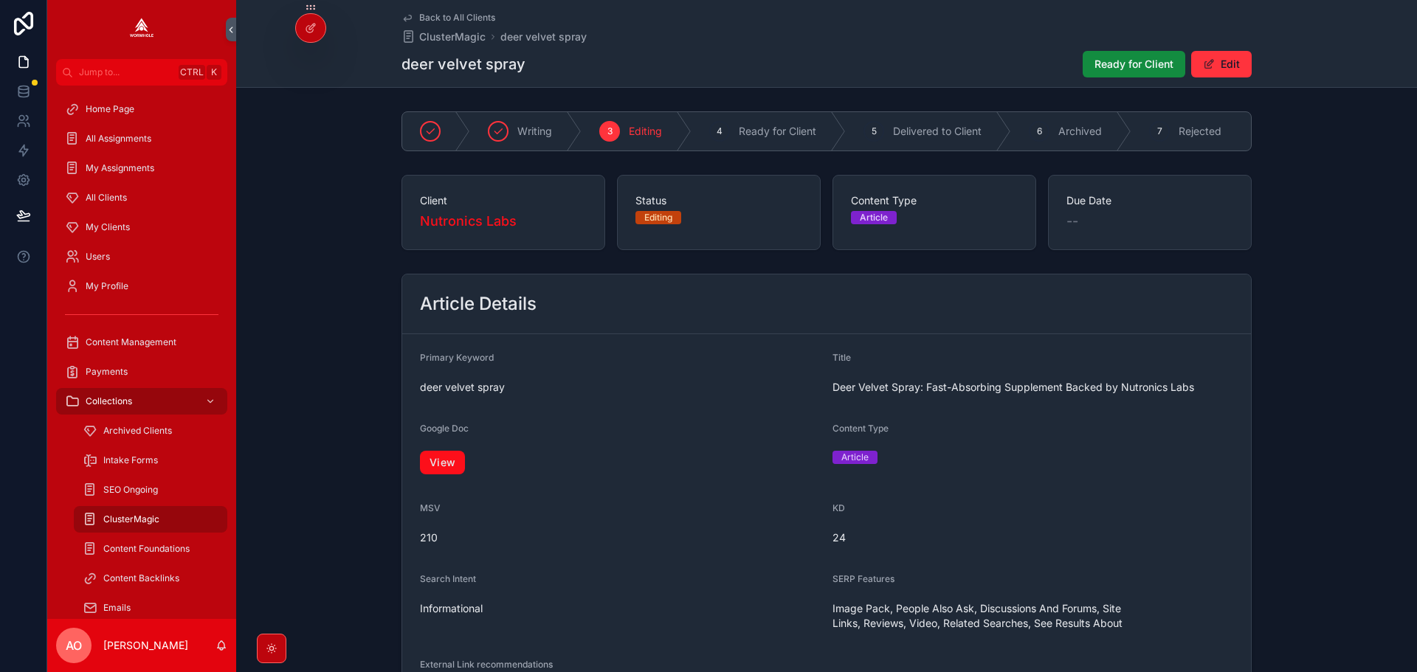
click at [449, 471] on link "View" at bounding box center [442, 463] width 45 height 24
click at [442, 465] on link "View" at bounding box center [442, 463] width 45 height 24
click at [1141, 69] on span "Ready for Client" at bounding box center [1133, 64] width 79 height 15
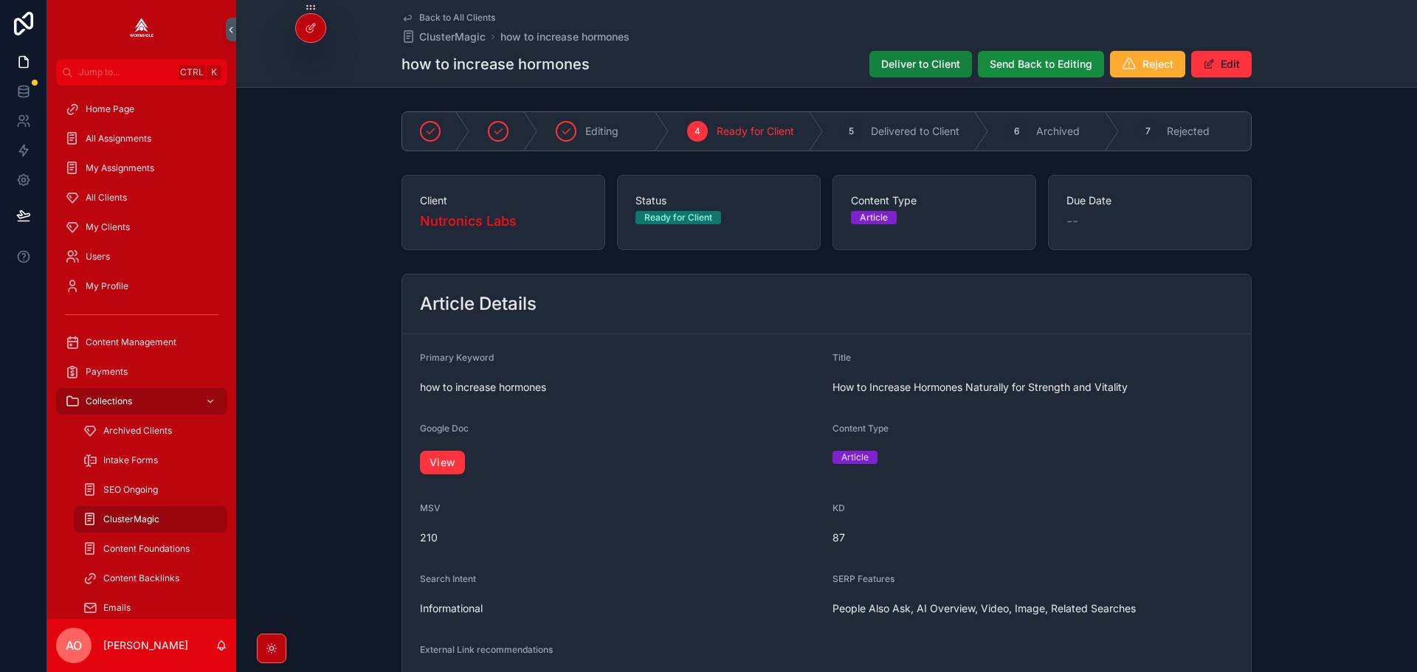
click at [912, 71] on span "Deliver to Client" at bounding box center [920, 64] width 79 height 15
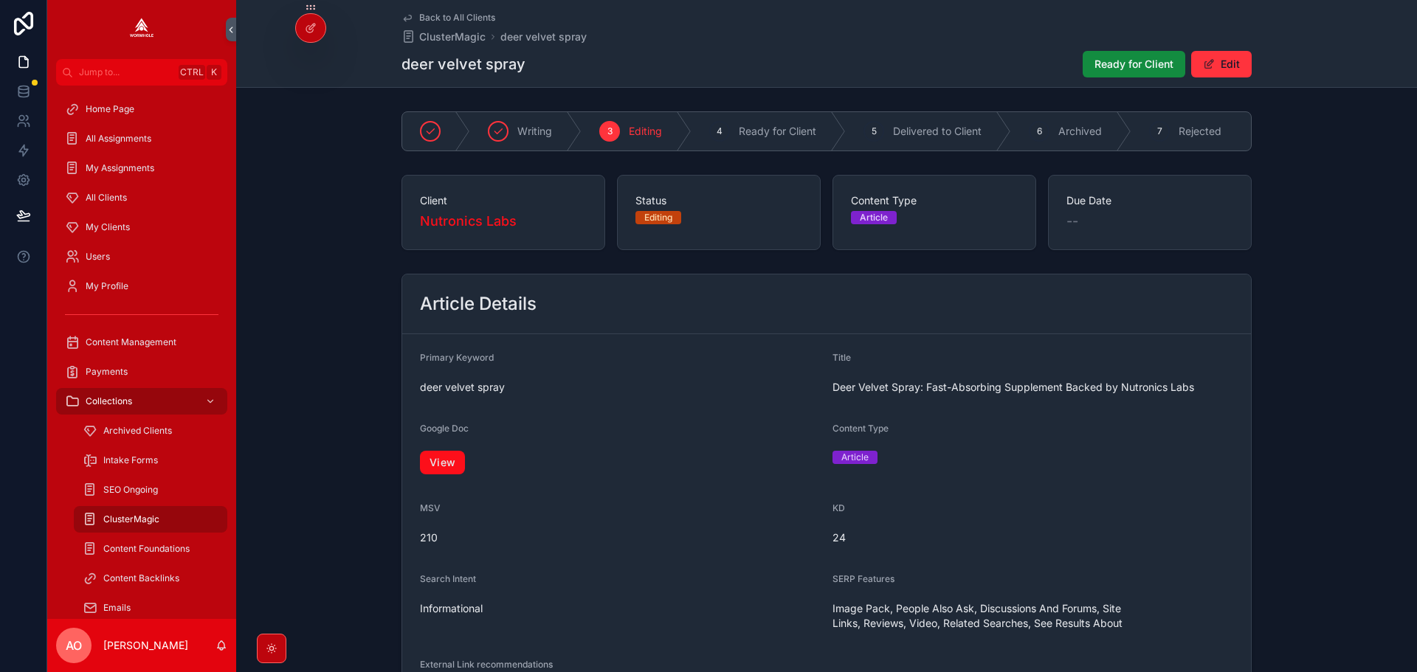
click at [432, 460] on link "View" at bounding box center [442, 463] width 45 height 24
click at [1105, 58] on span "Ready for Client" at bounding box center [1133, 64] width 79 height 15
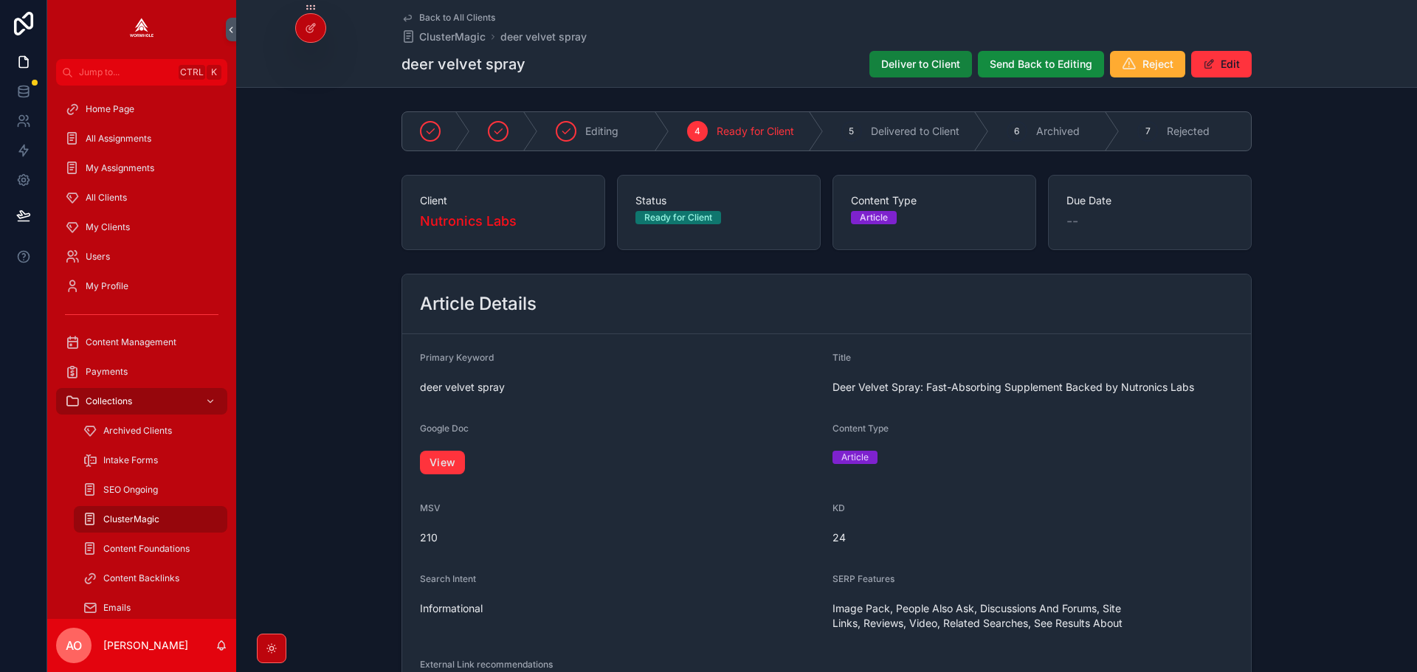
click at [881, 66] on span "Deliver to Client" at bounding box center [920, 64] width 79 height 15
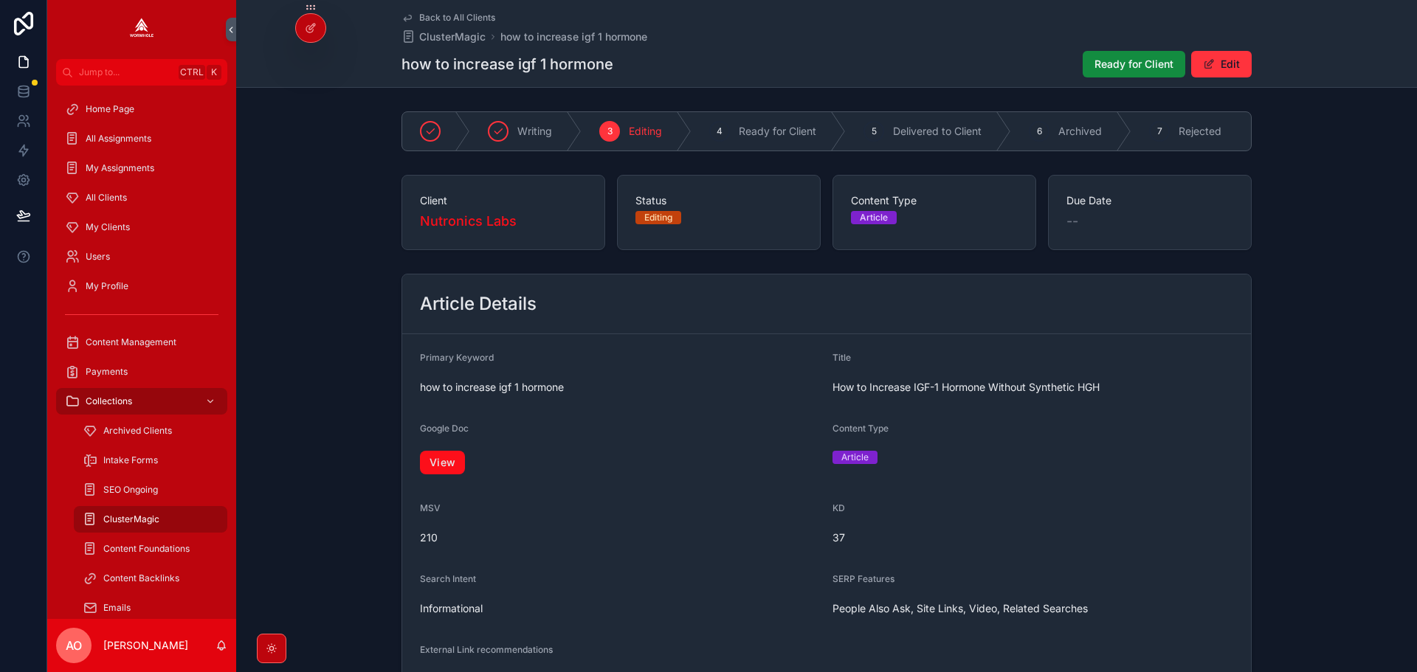
click at [443, 474] on link "View" at bounding box center [442, 463] width 45 height 24
click at [1107, 66] on span "Ready for Client" at bounding box center [1133, 64] width 79 height 15
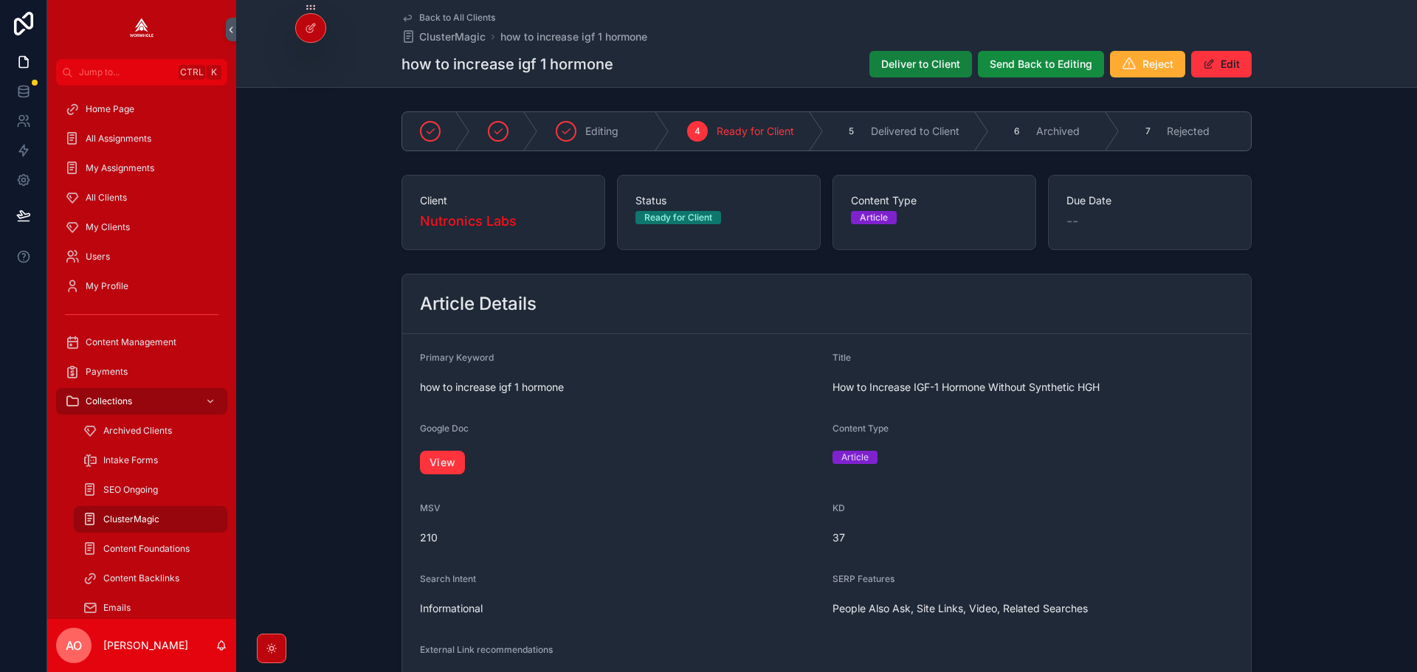
click at [917, 63] on span "Deliver to Client" at bounding box center [920, 64] width 79 height 15
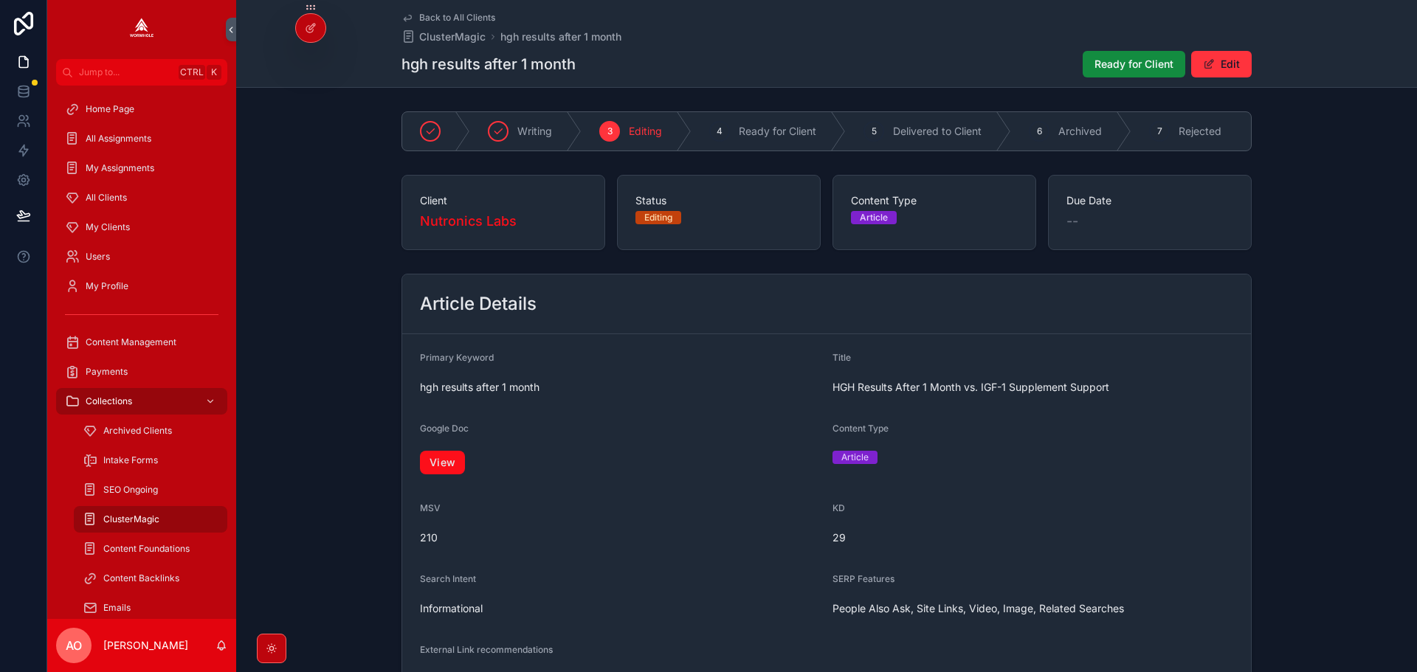
click at [453, 471] on link "View" at bounding box center [442, 463] width 45 height 24
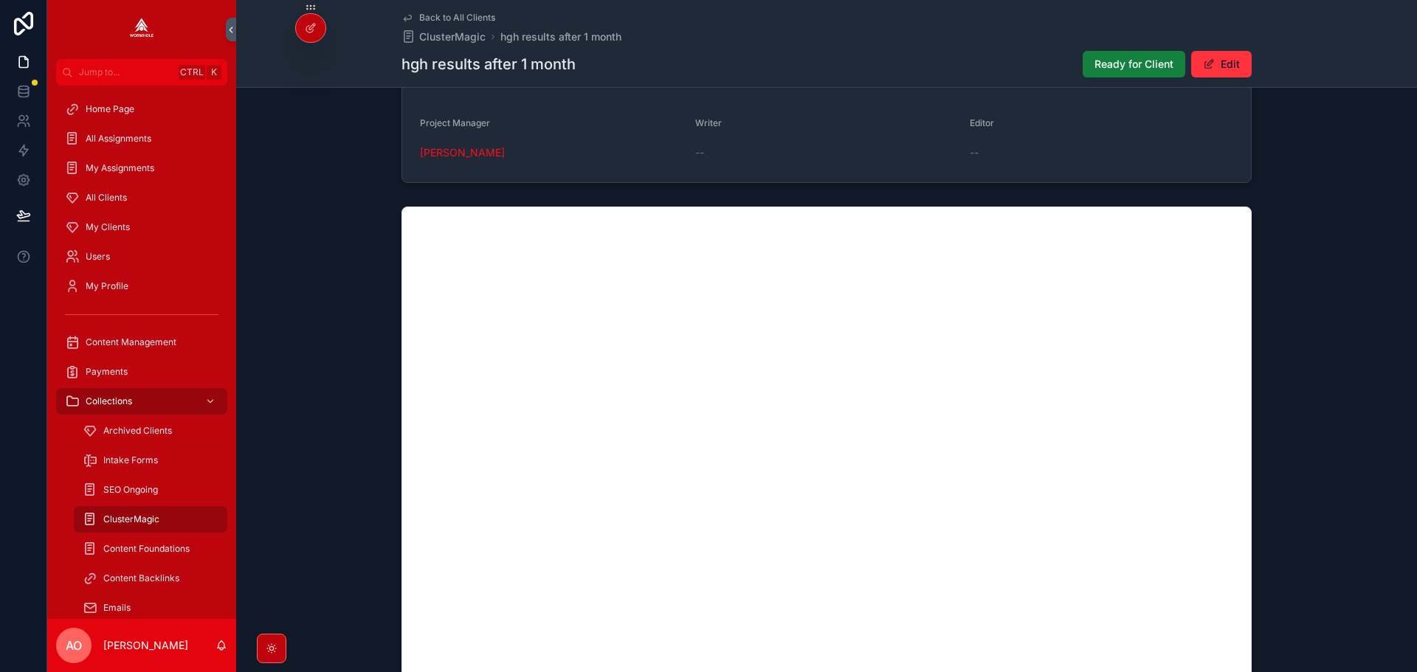
click at [1105, 69] on span "Ready for Client" at bounding box center [1133, 64] width 79 height 15
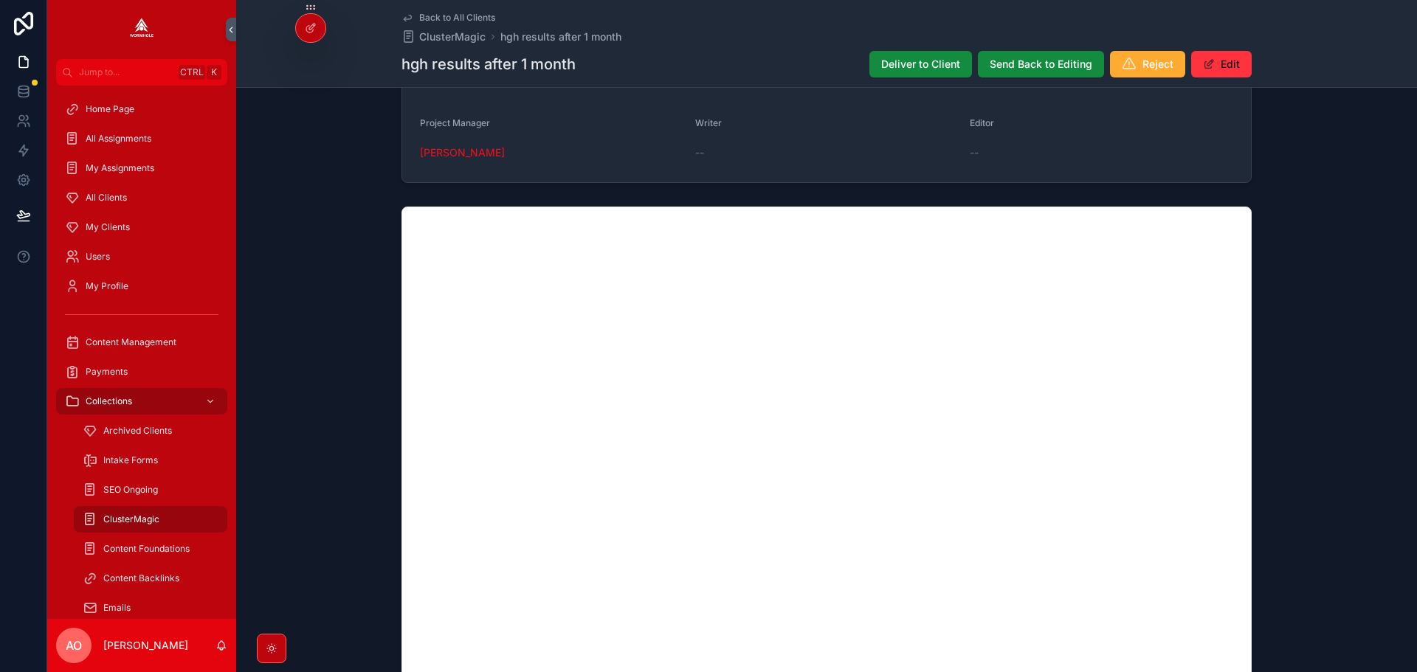
scroll to position [925, 0]
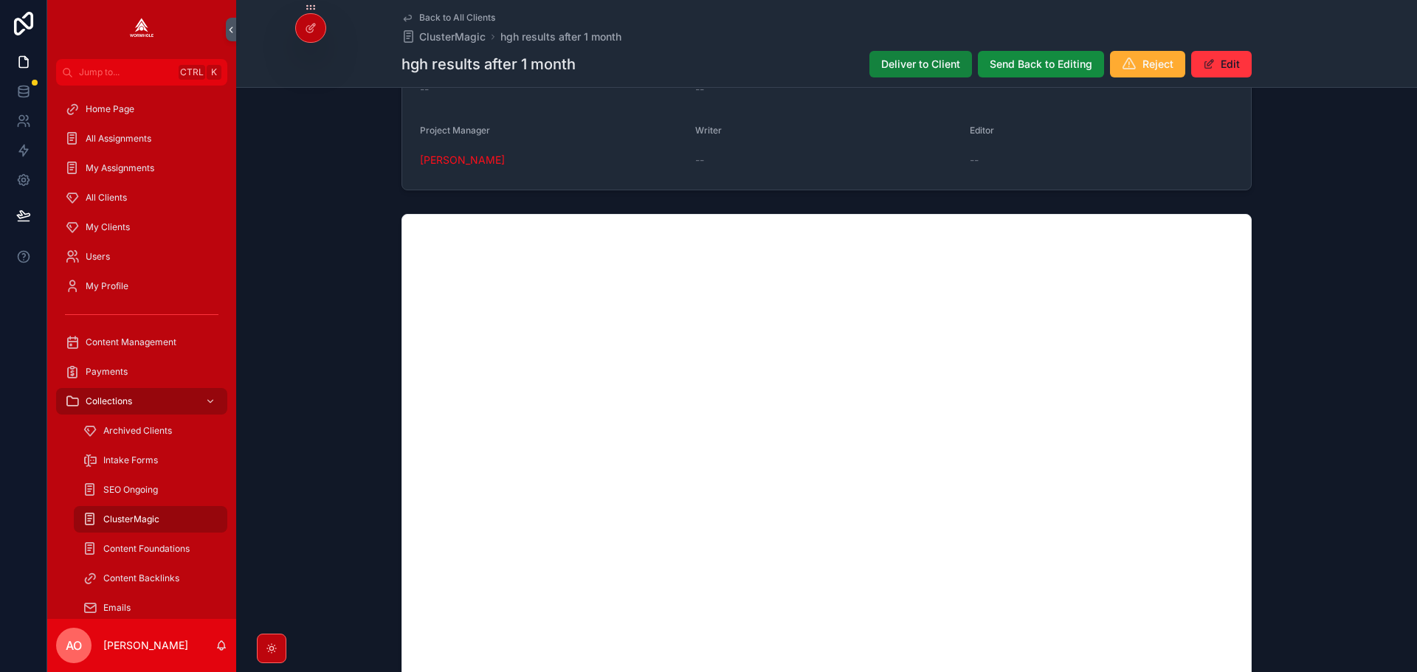
click at [891, 66] on span "Deliver to Client" at bounding box center [920, 64] width 79 height 15
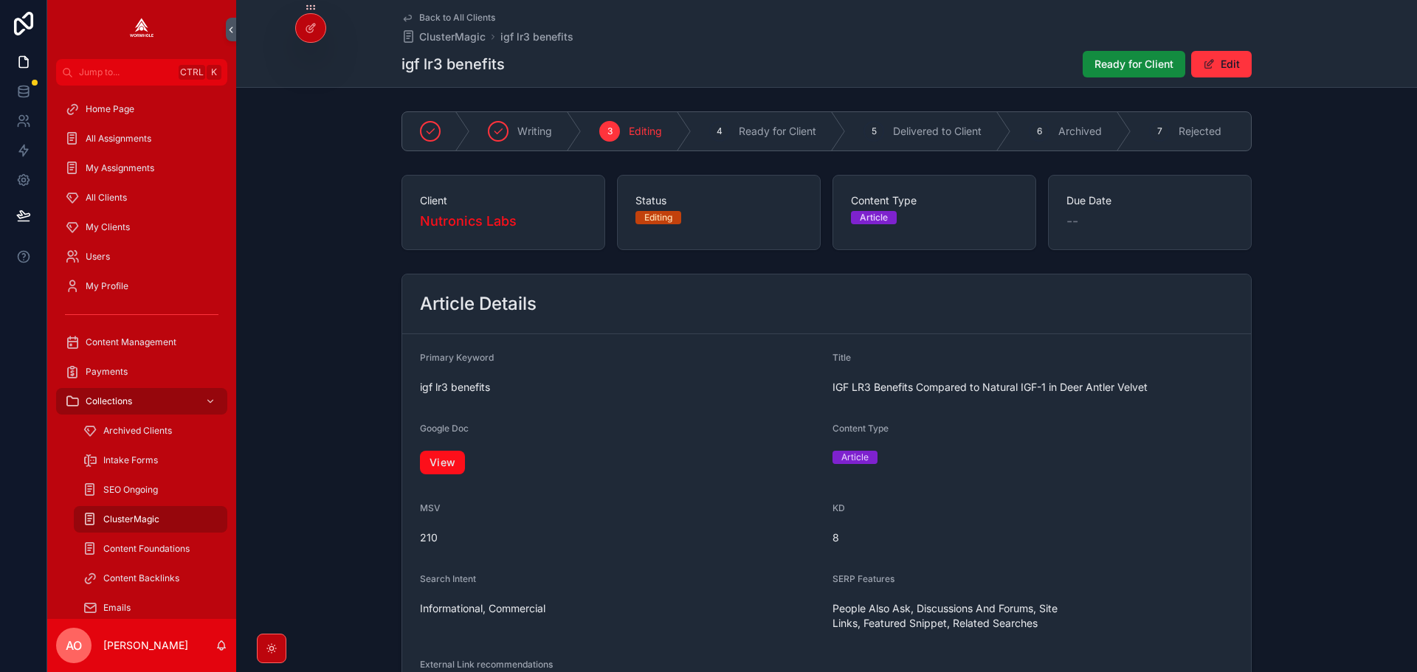
click at [443, 474] on link "View" at bounding box center [442, 463] width 45 height 24
click at [1117, 69] on span "Ready for Client" at bounding box center [1133, 64] width 79 height 15
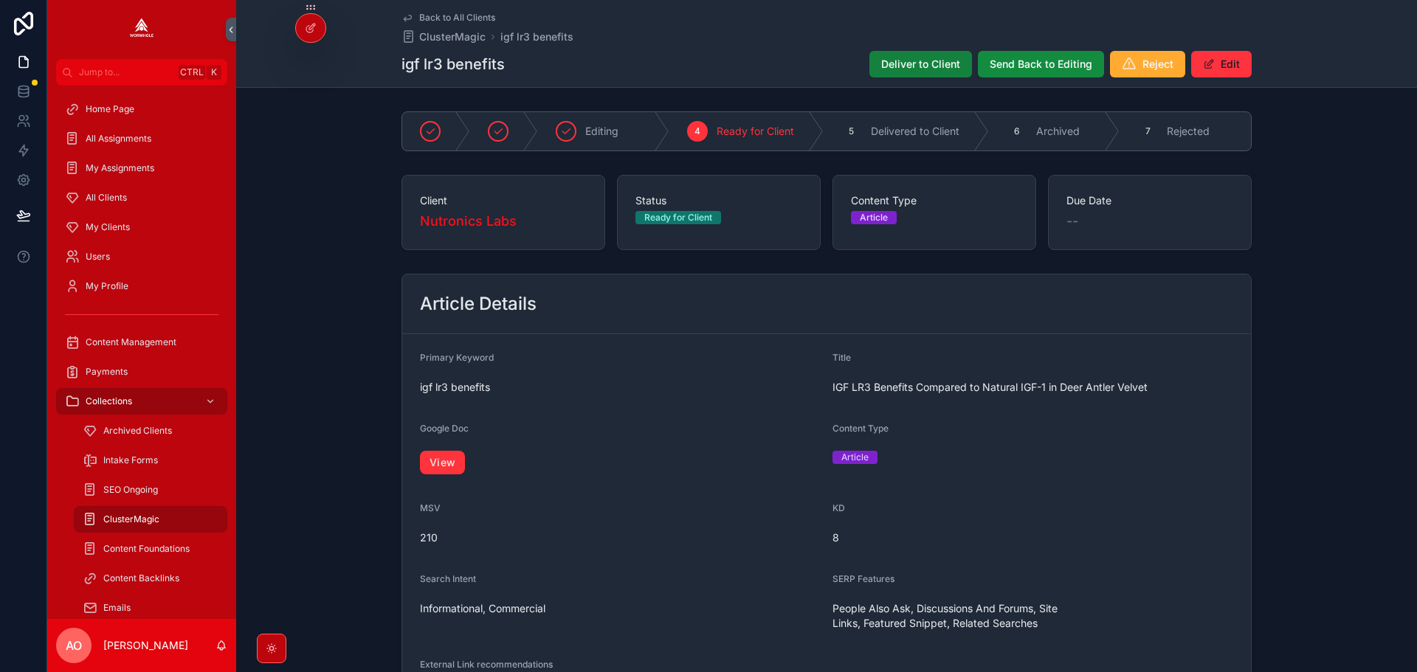
click at [919, 58] on span "Deliver to Client" at bounding box center [920, 64] width 79 height 15
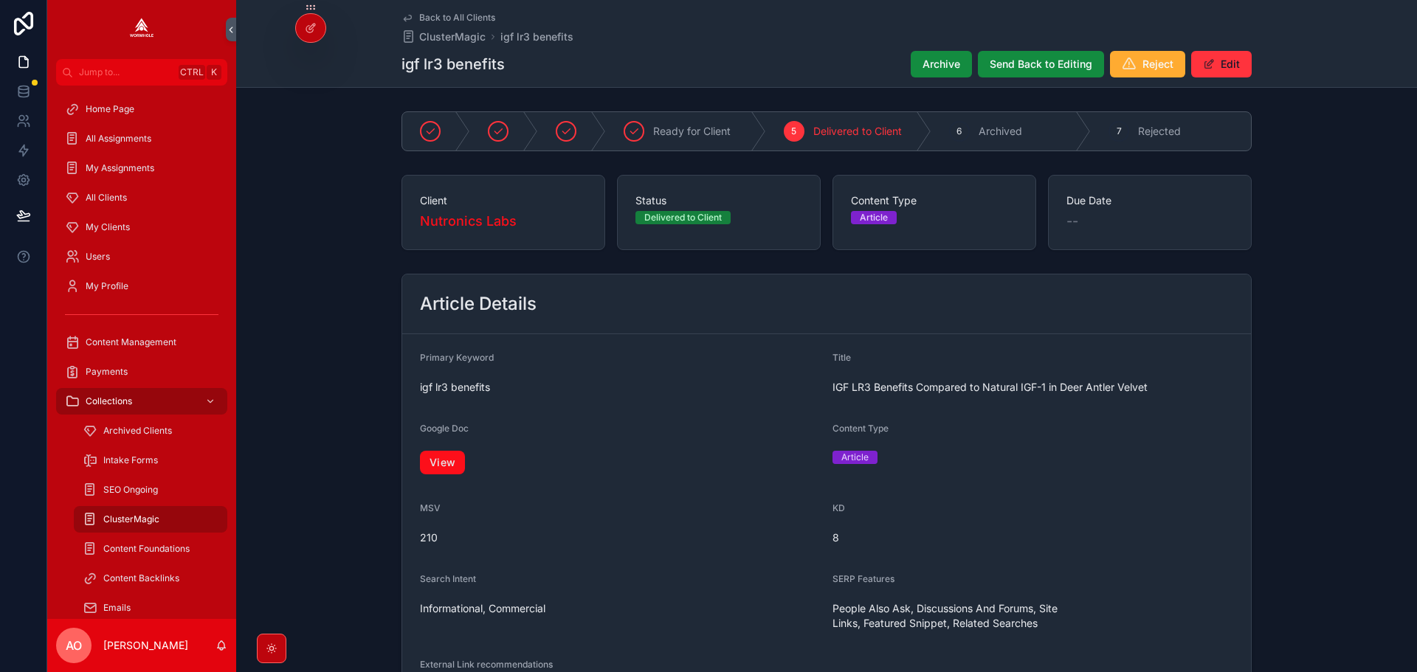
click at [432, 454] on link "View" at bounding box center [442, 463] width 45 height 24
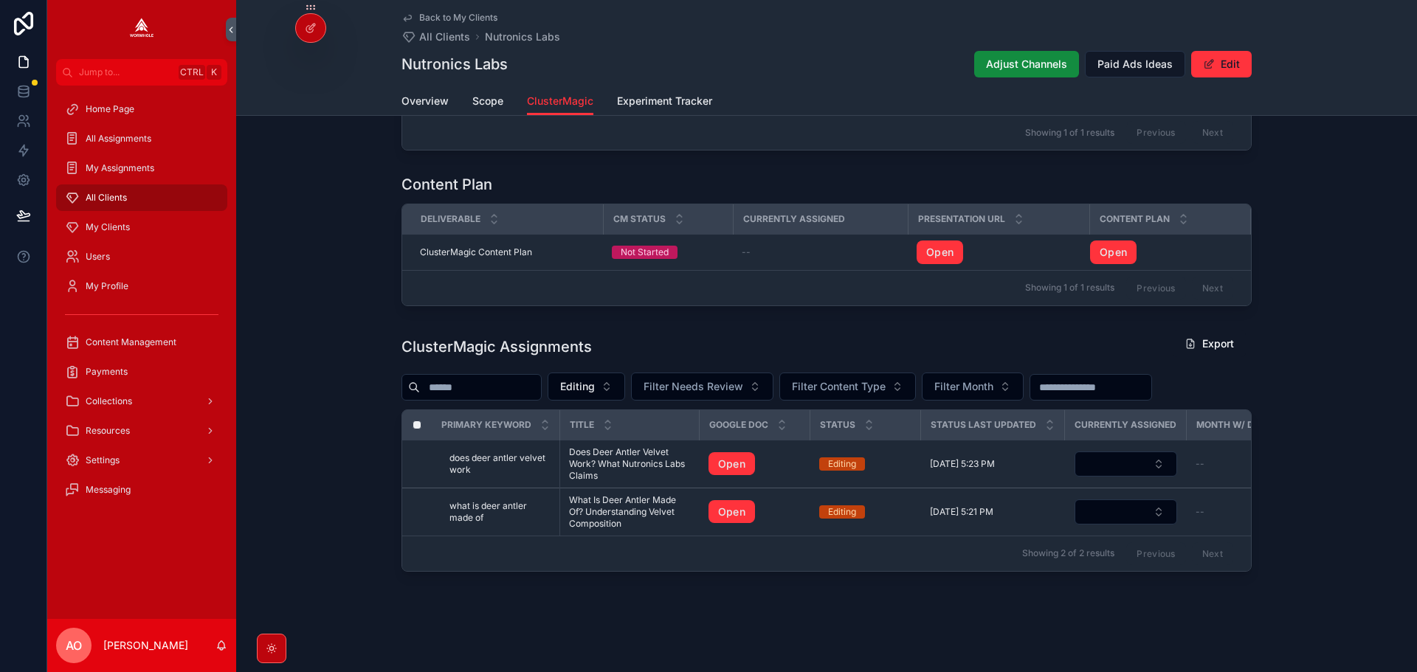
scroll to position [362, 0]
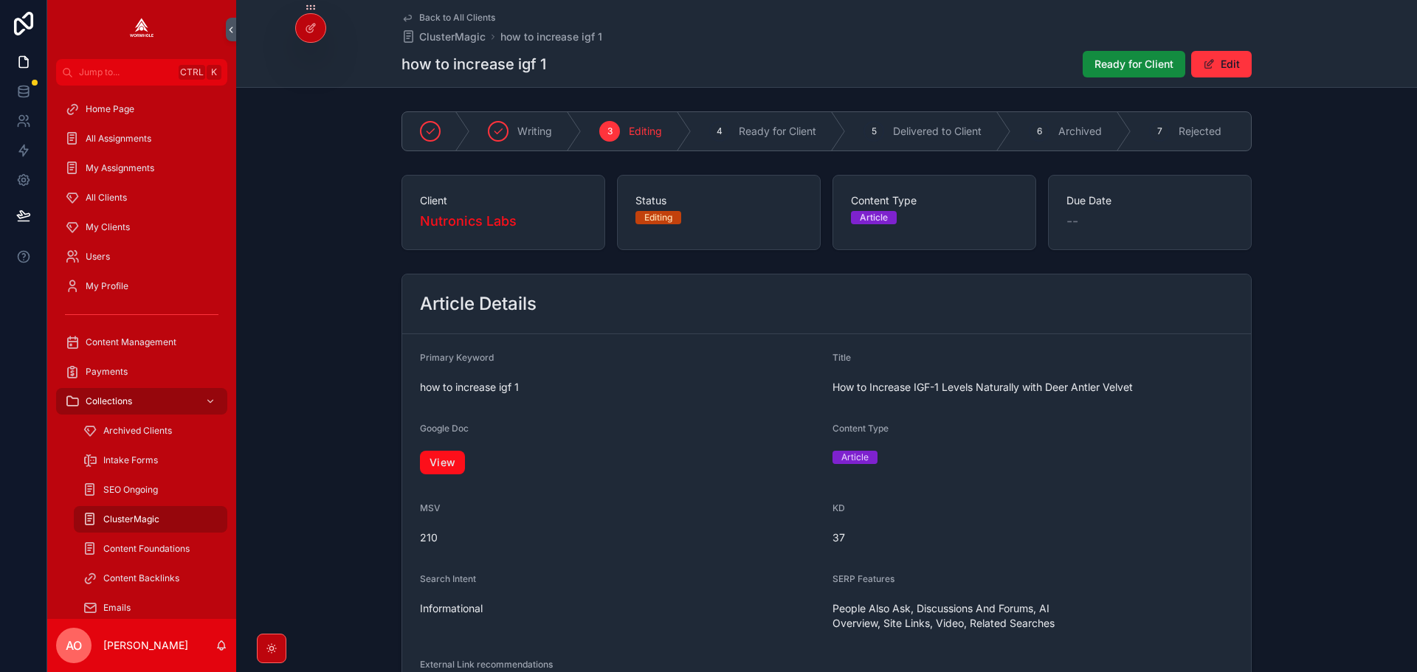
click at [442, 474] on link "View" at bounding box center [442, 463] width 45 height 24
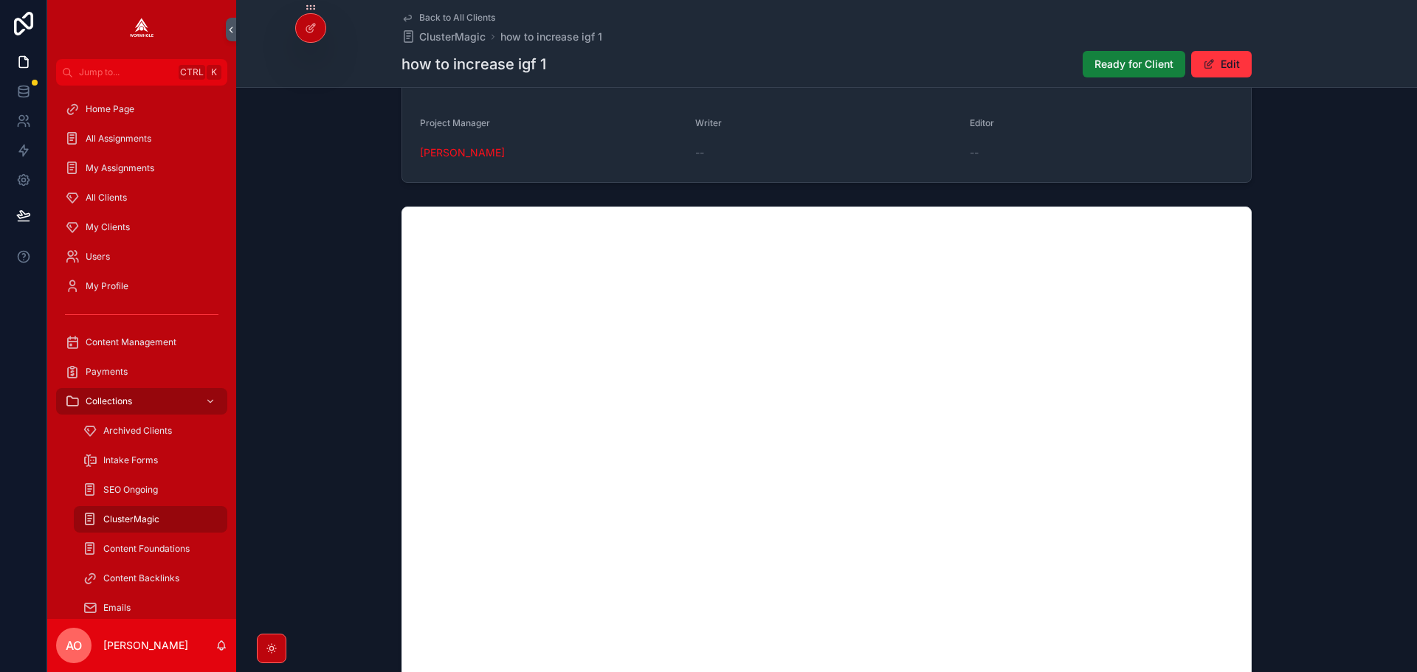
click at [1100, 58] on span "Ready for Client" at bounding box center [1133, 64] width 79 height 15
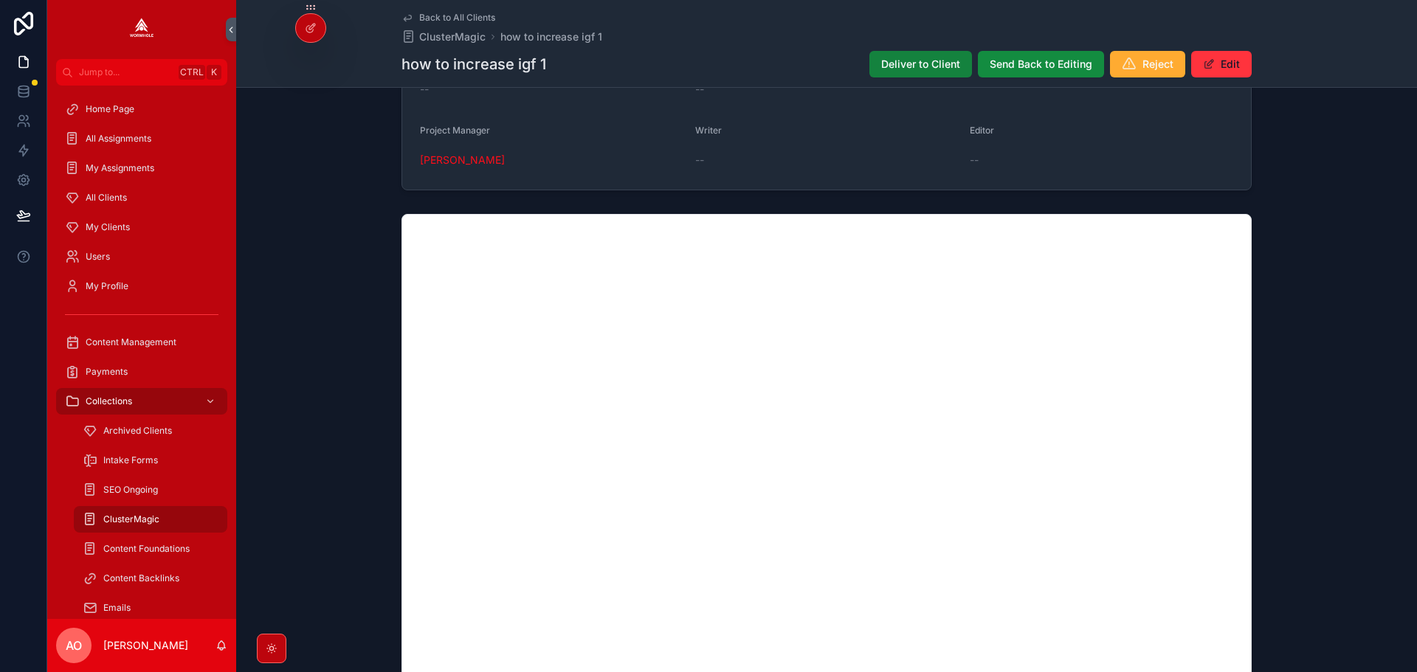
click at [897, 63] on span "Deliver to Client" at bounding box center [920, 64] width 79 height 15
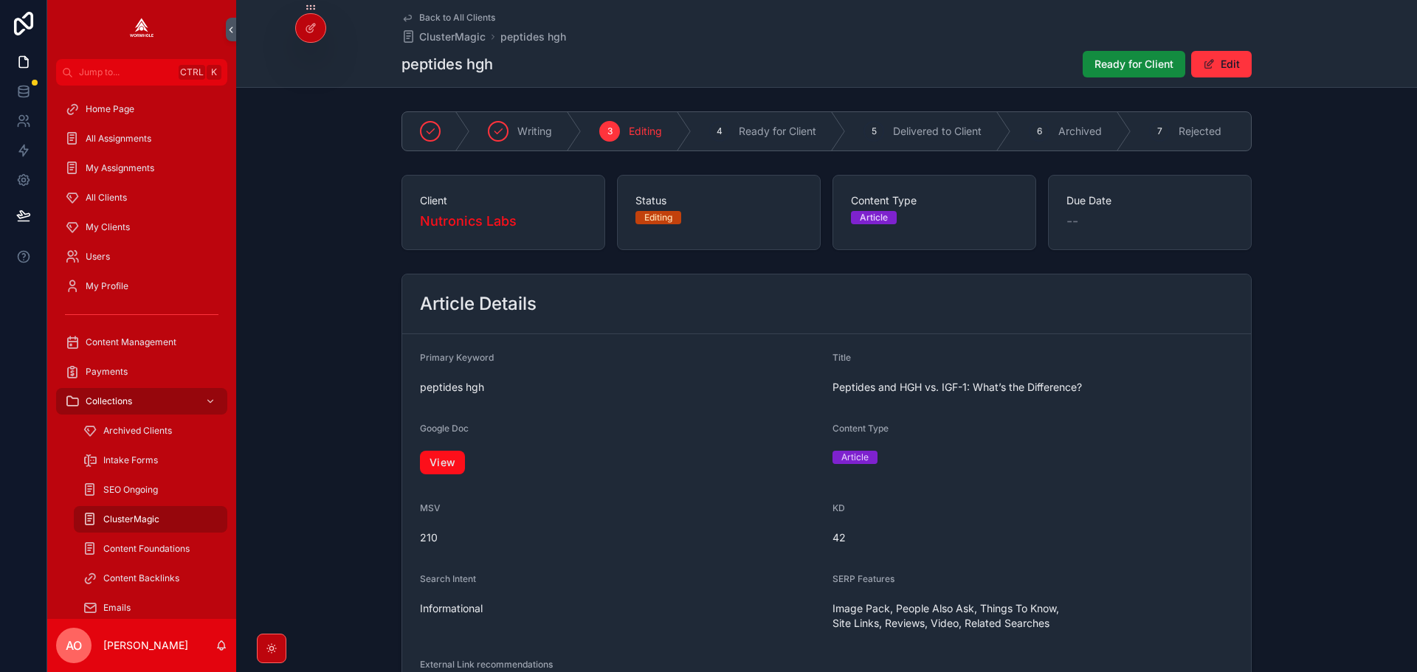
click at [458, 465] on link "View" at bounding box center [442, 463] width 45 height 24
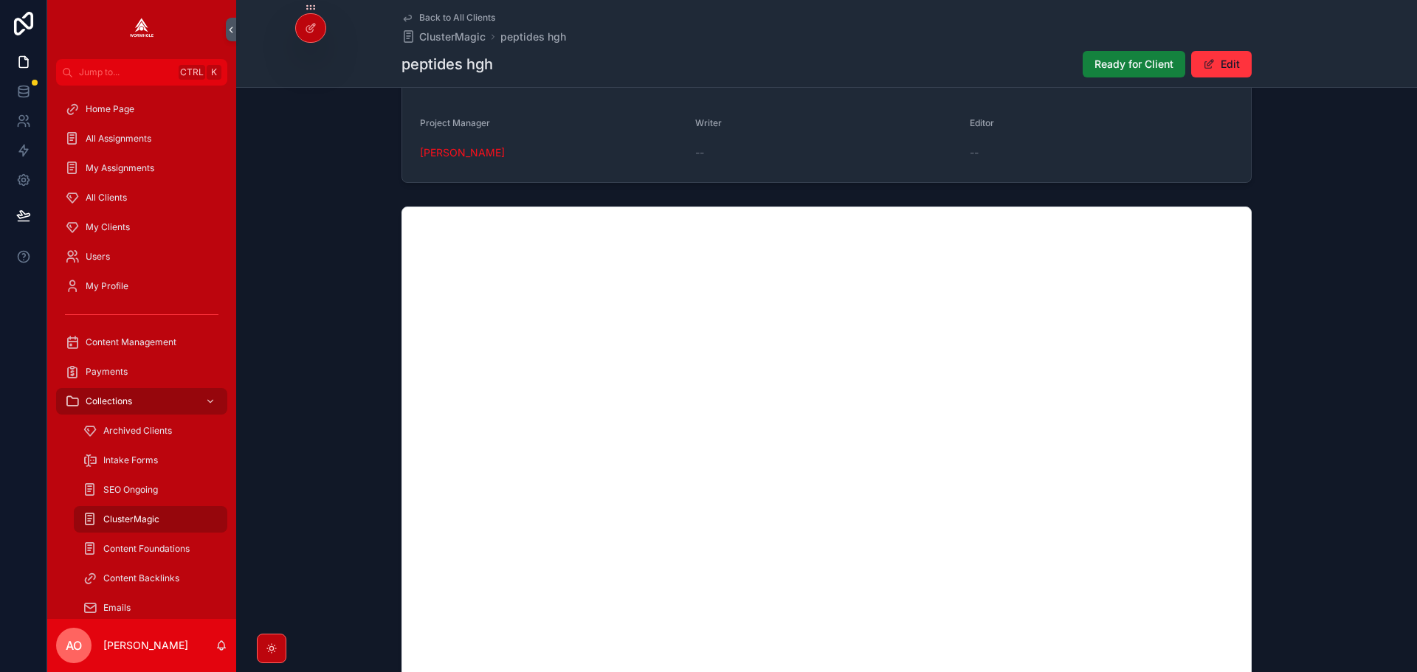
click at [1107, 62] on span "Ready for Client" at bounding box center [1133, 64] width 79 height 15
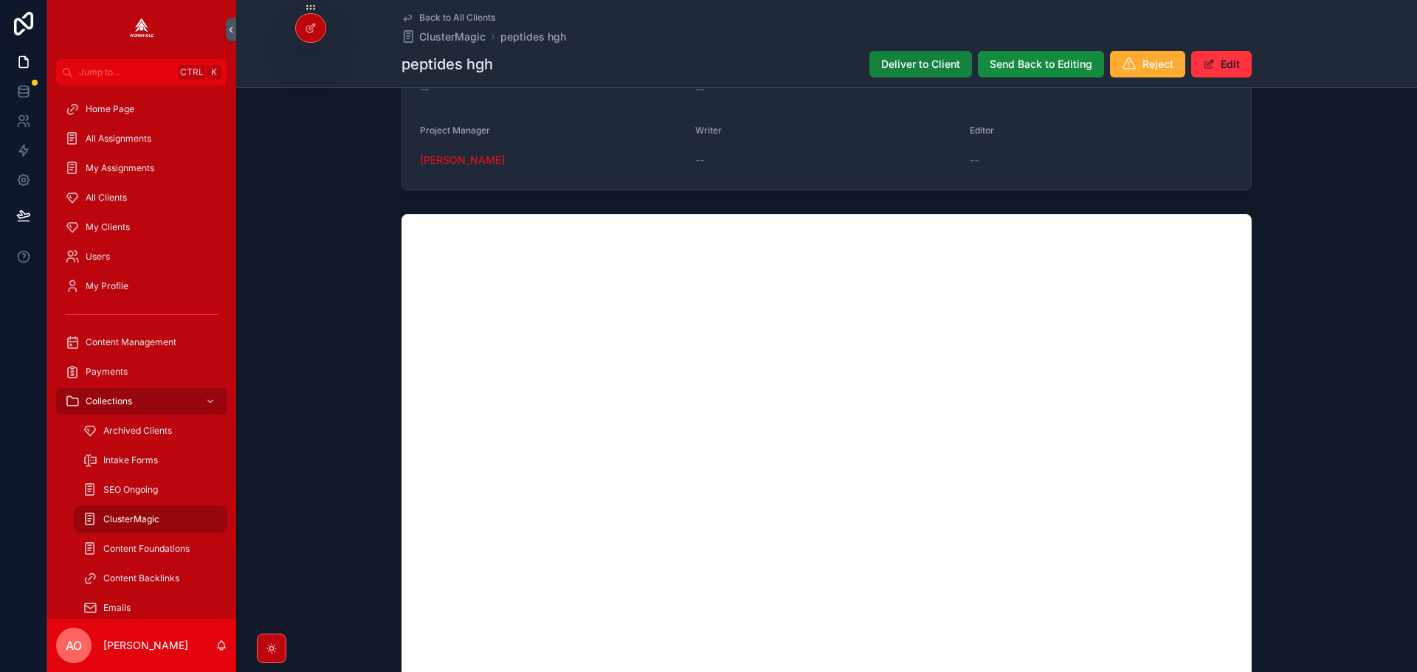
click at [936, 56] on button "Deliver to Client" at bounding box center [920, 64] width 103 height 27
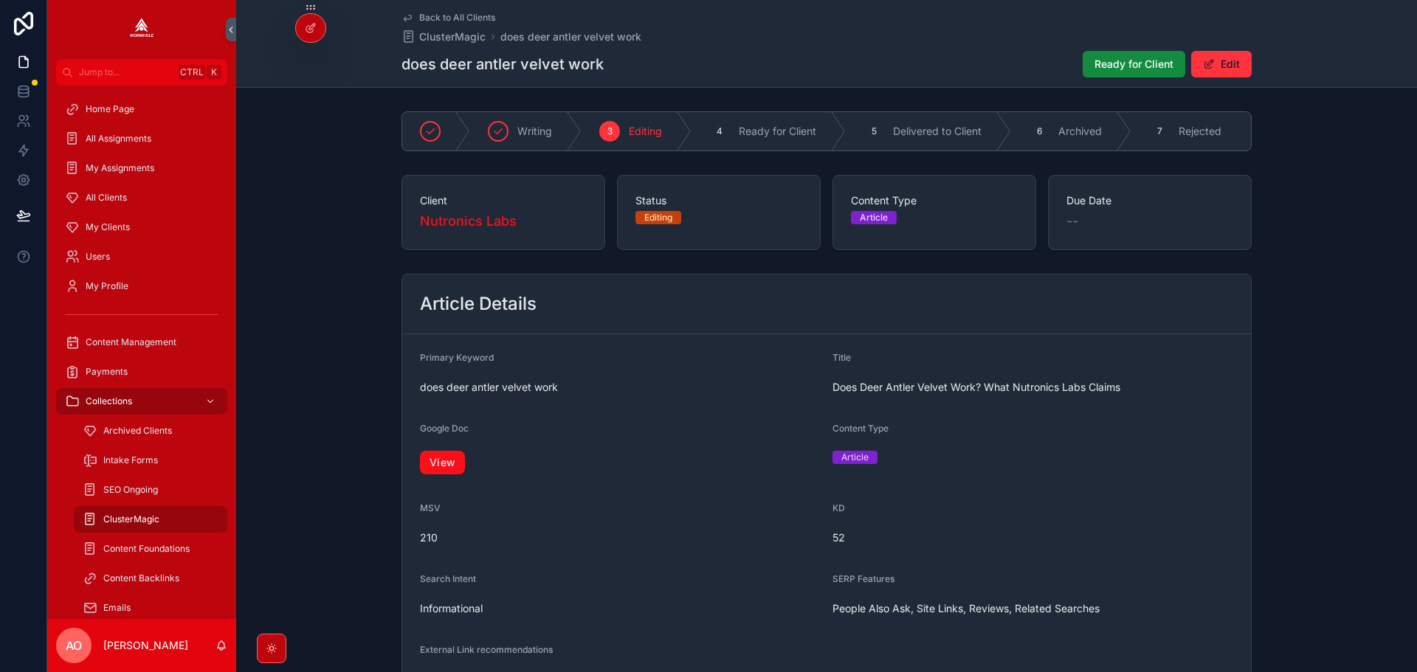
click at [456, 468] on link "View" at bounding box center [442, 463] width 45 height 24
